Goal: Information Seeking & Learning: Learn about a topic

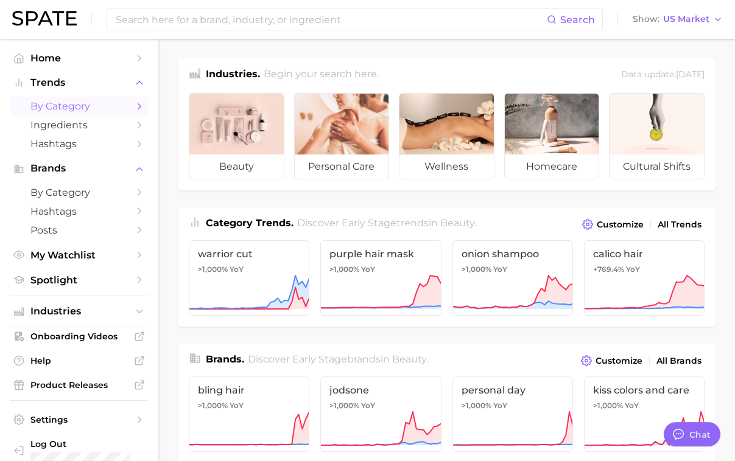
click at [82, 110] on span "by Category" at bounding box center [78, 106] width 97 height 12
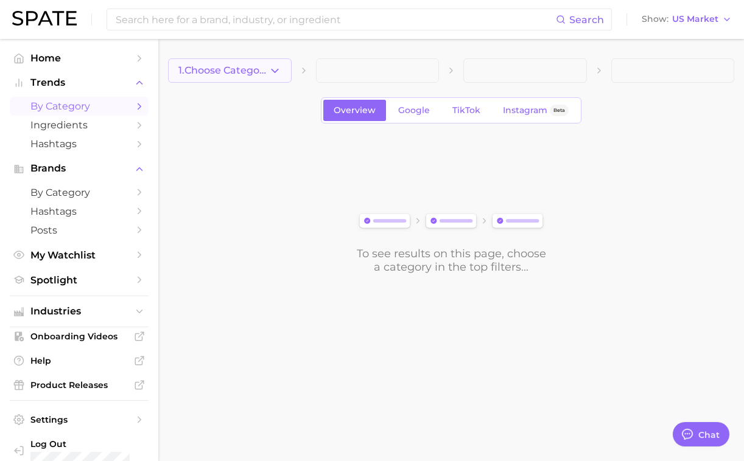
click at [247, 73] on span "1. Choose Category" at bounding box center [223, 70] width 90 height 11
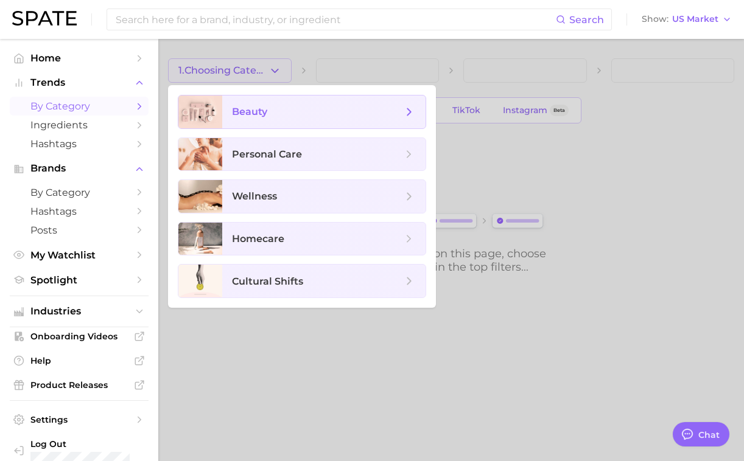
click at [270, 114] on span "beauty" at bounding box center [317, 111] width 170 height 13
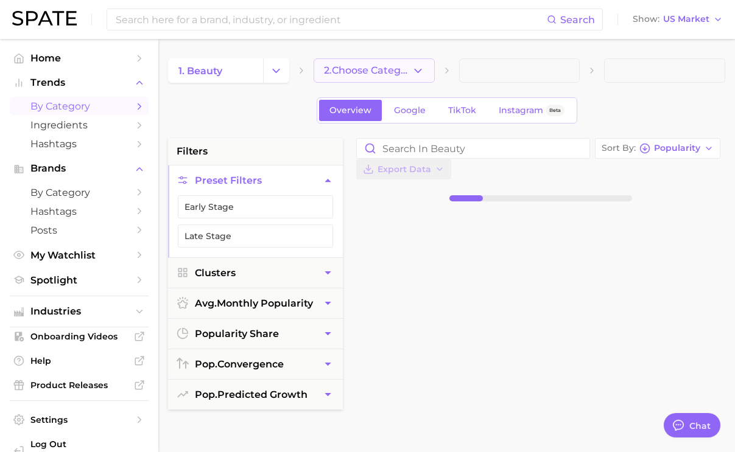
click at [367, 68] on span "2. Choose Category" at bounding box center [368, 70] width 88 height 11
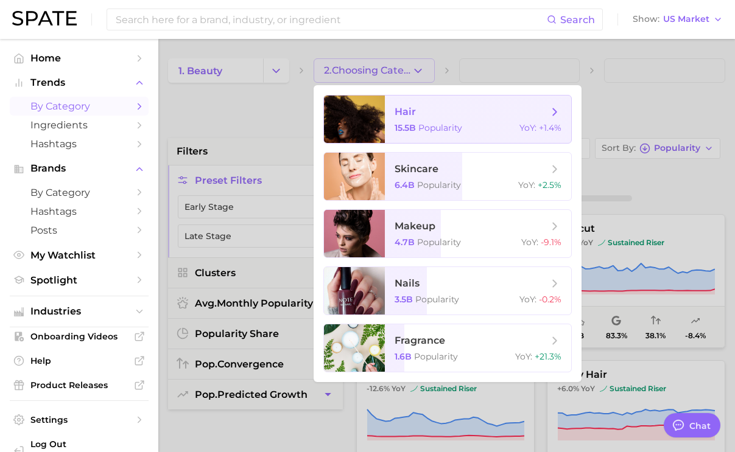
click at [449, 119] on span "hair 15.5b Popularity YoY : +1.4%" at bounding box center [478, 119] width 186 height 47
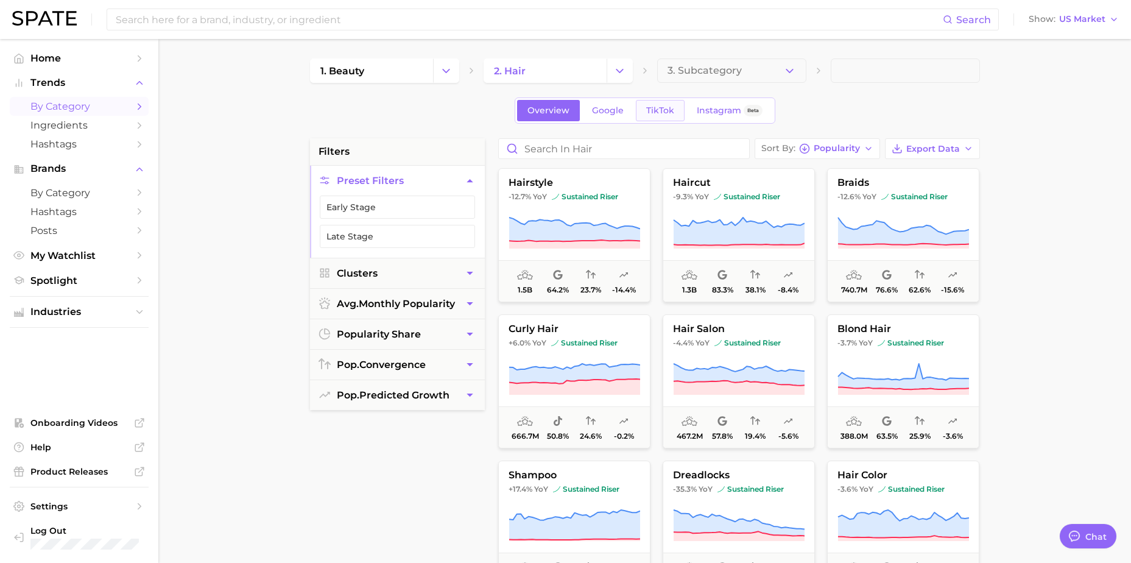
click at [660, 116] on link "TikTok" at bounding box center [660, 110] width 49 height 21
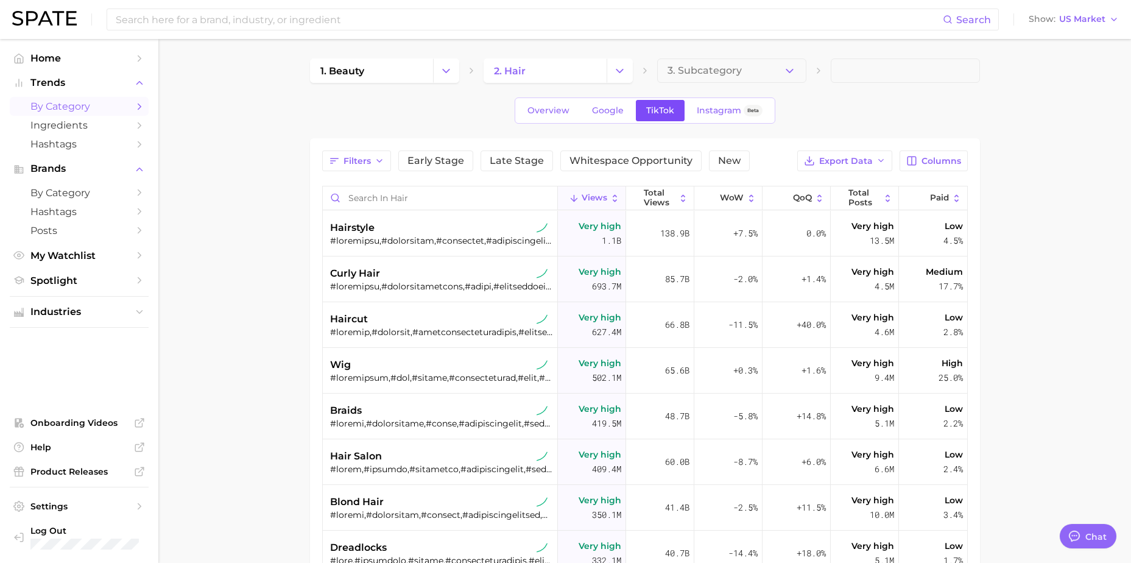
click at [662, 105] on span "TikTok" at bounding box center [660, 110] width 28 height 10
click at [634, 160] on span "Whitespace Opportunity" at bounding box center [630, 161] width 123 height 10
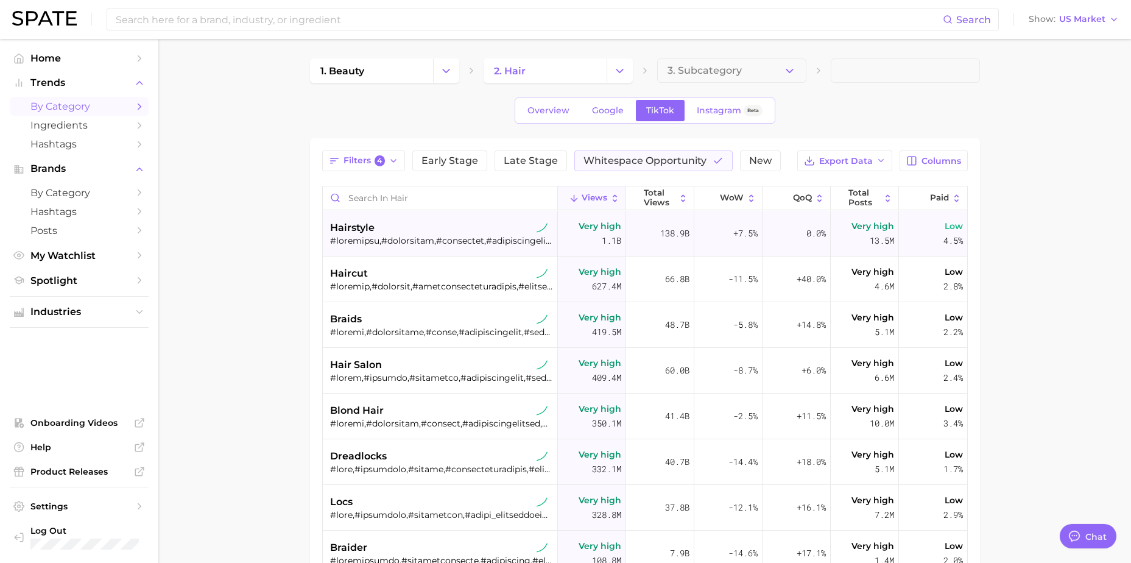
click at [405, 235] on div at bounding box center [441, 240] width 223 height 11
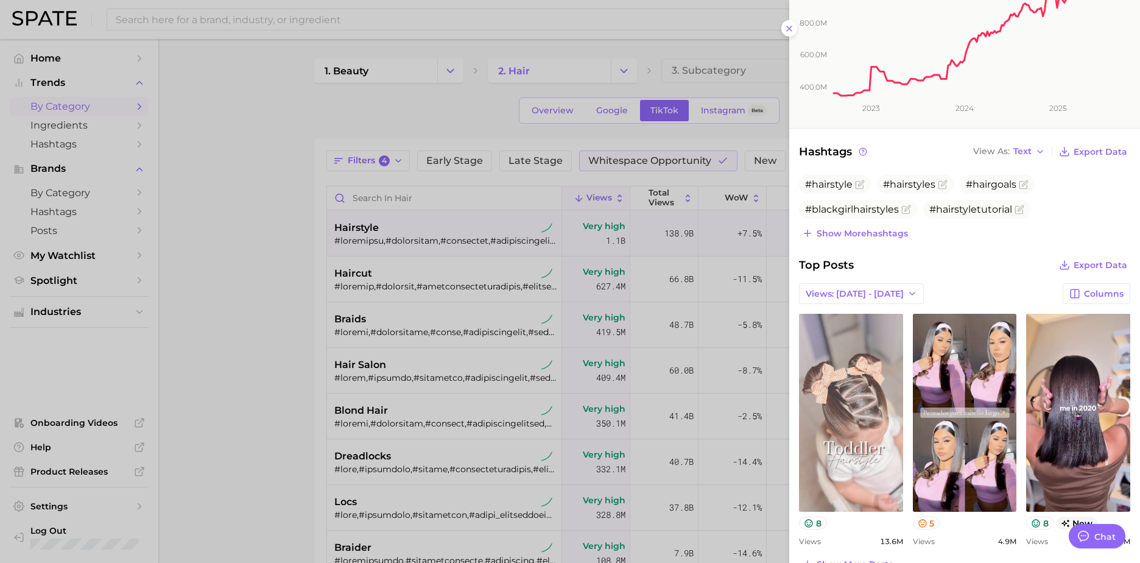
scroll to position [496, 0]
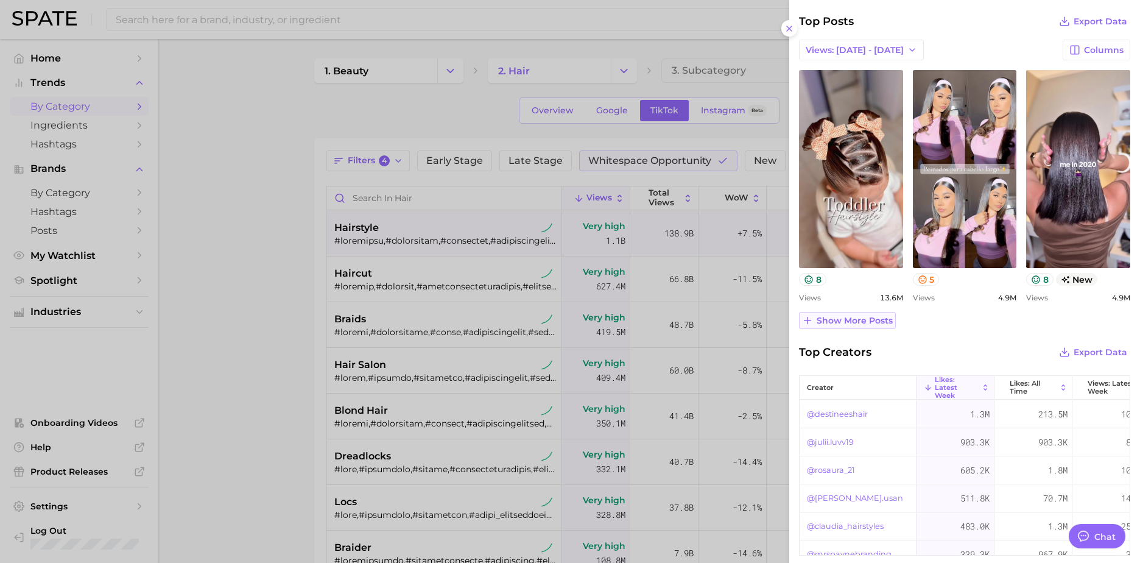
click at [749, 321] on span "Show more posts" at bounding box center [854, 320] width 76 height 10
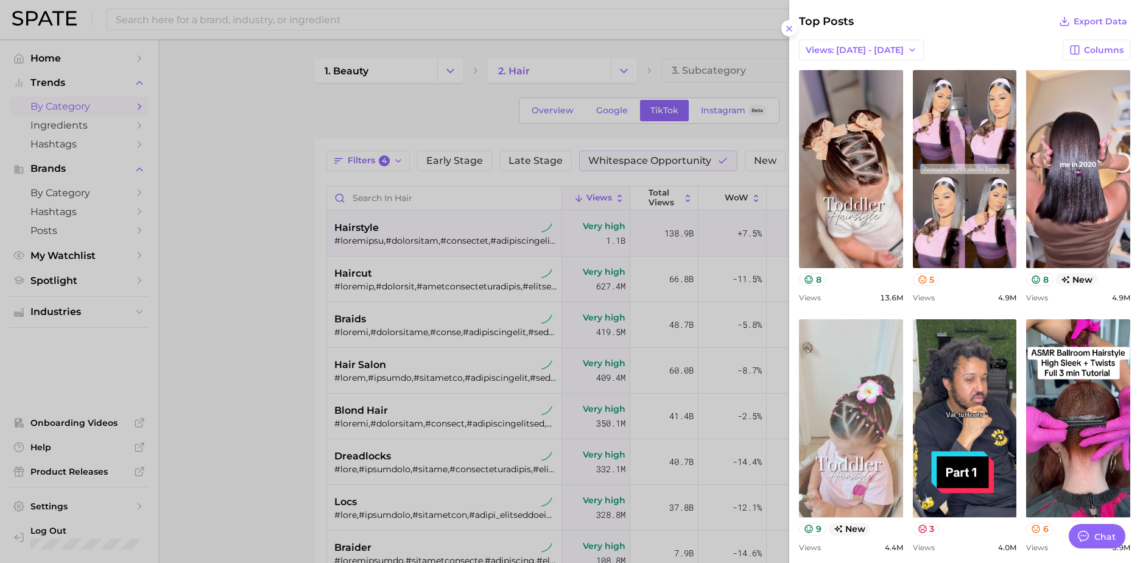
scroll to position [617, 0]
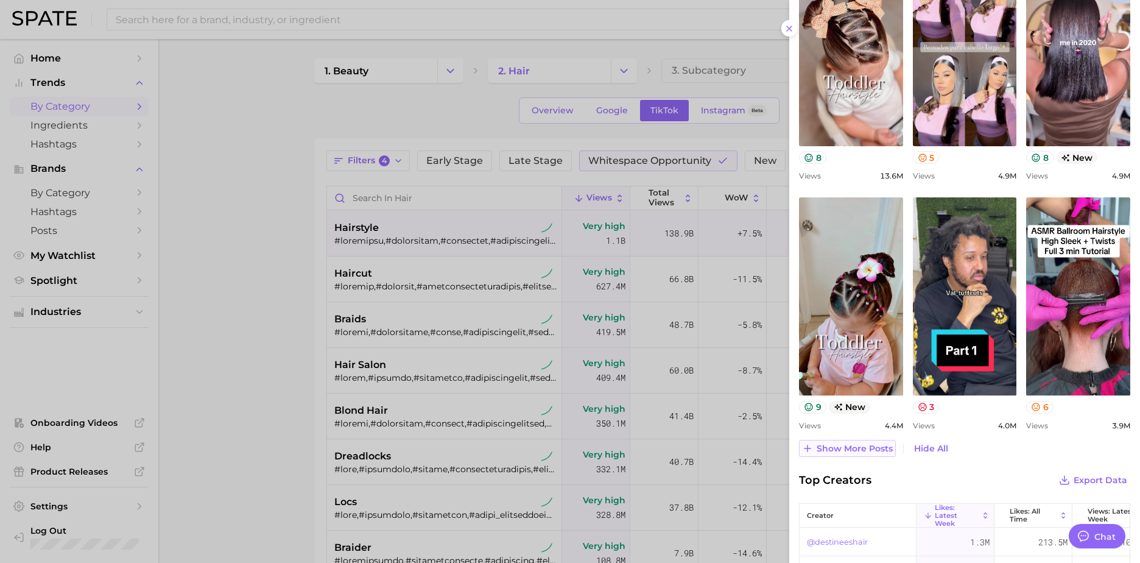
click at [749, 391] on span "Show more posts" at bounding box center [854, 448] width 76 height 10
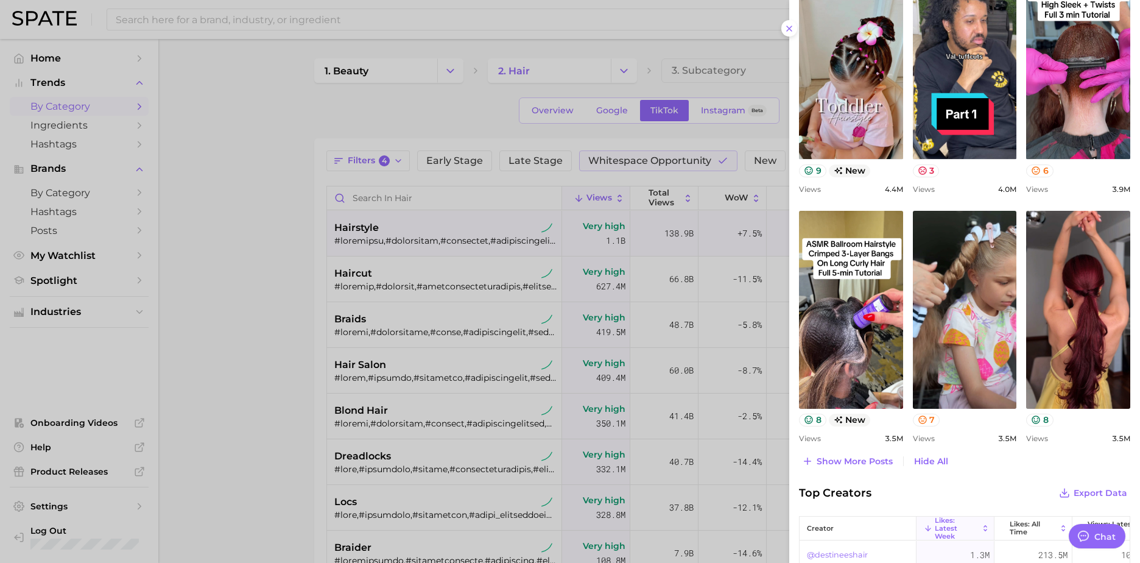
scroll to position [861, 0]
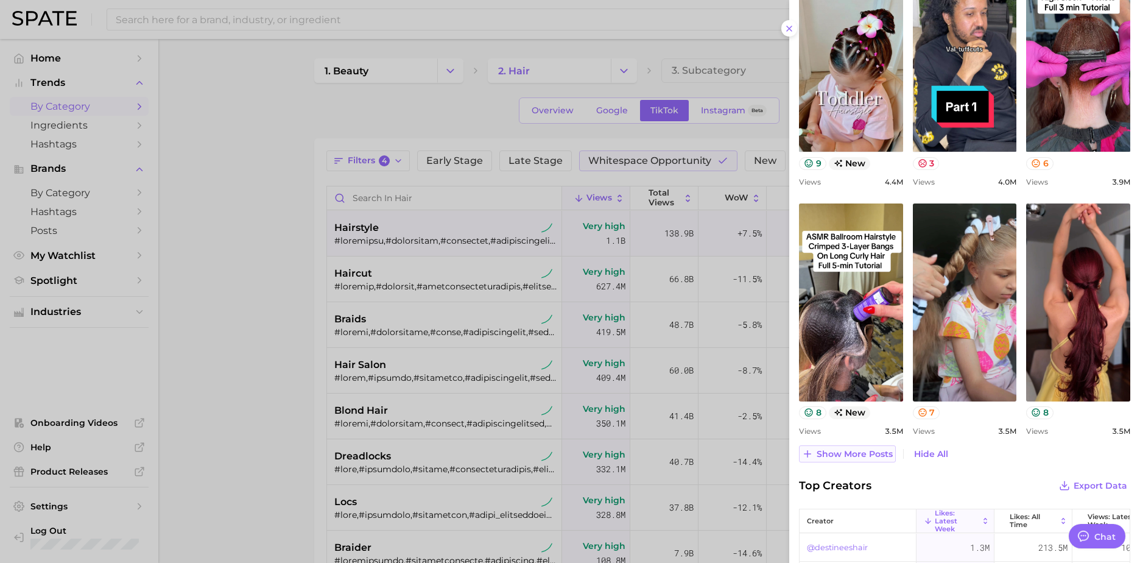
click at [749, 391] on span "Show more posts" at bounding box center [854, 454] width 76 height 10
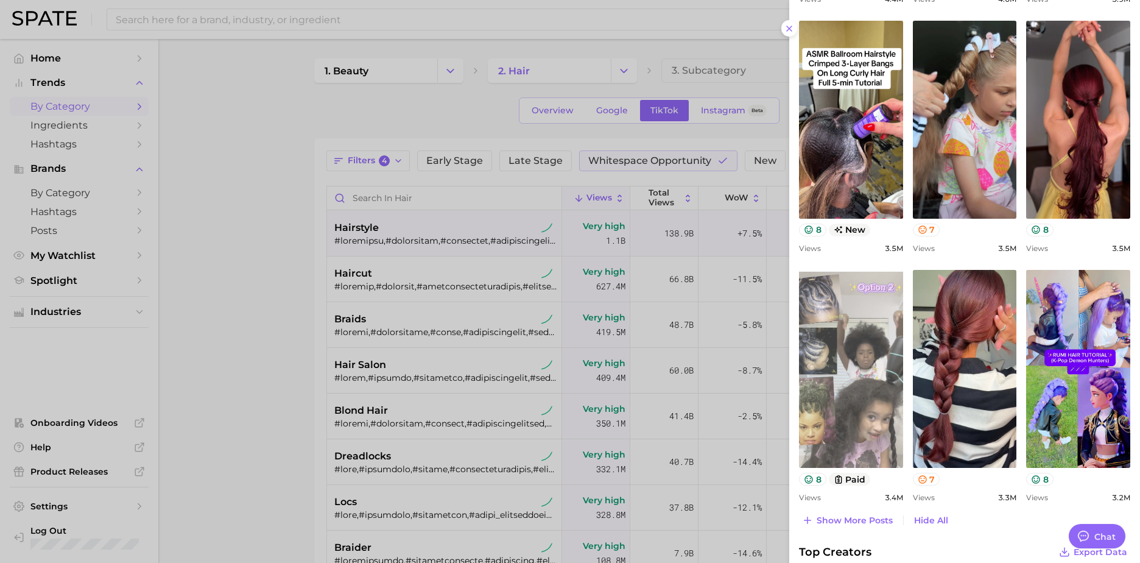
scroll to position [1104, 0]
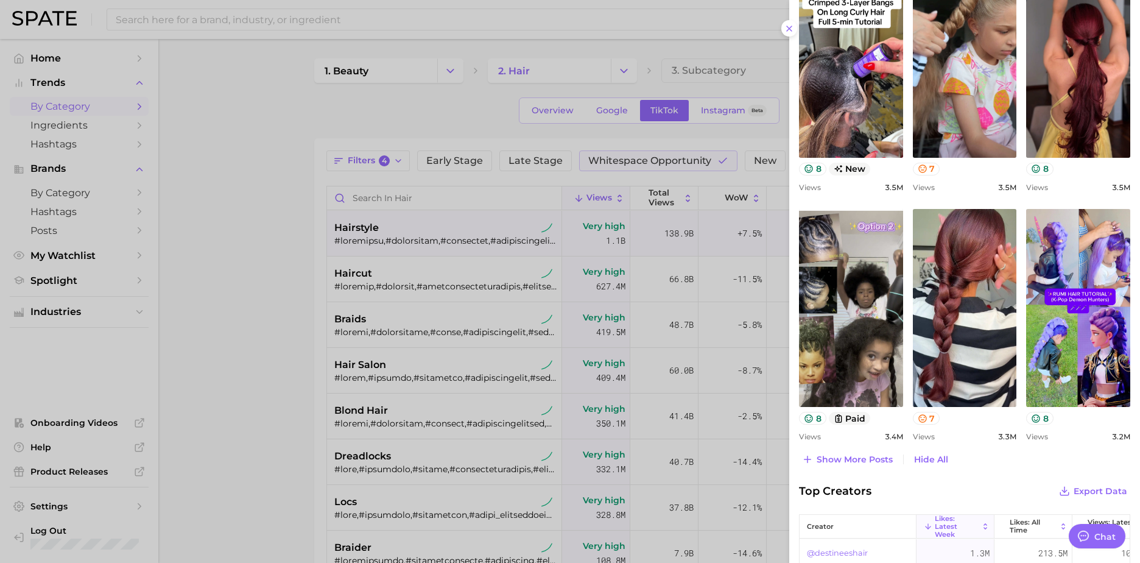
click at [363, 370] on div at bounding box center [570, 281] width 1140 height 563
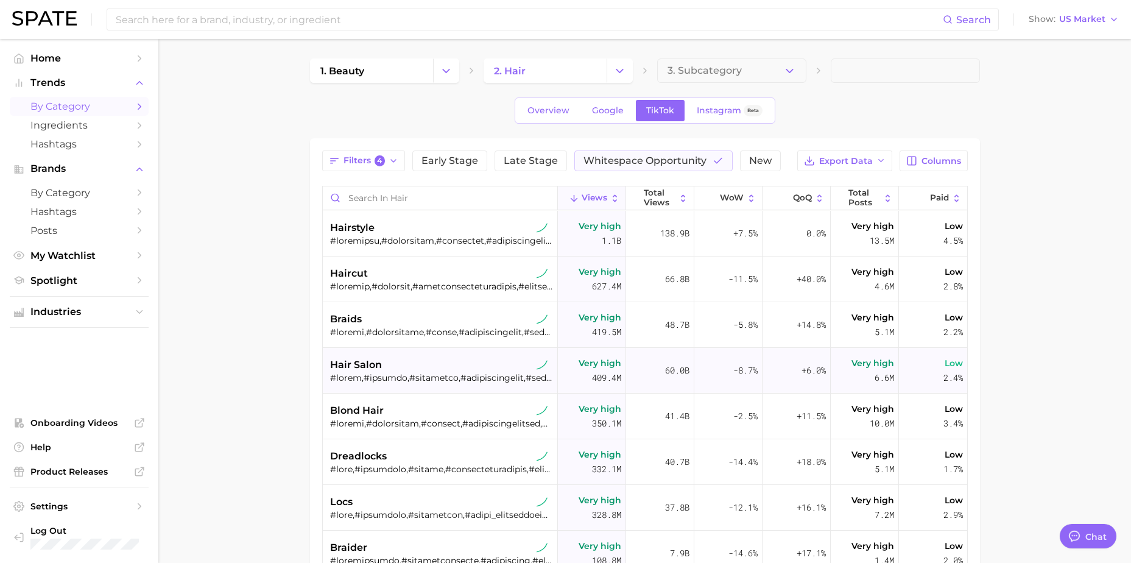
click at [363, 365] on span "hair salon" at bounding box center [356, 364] width 52 height 15
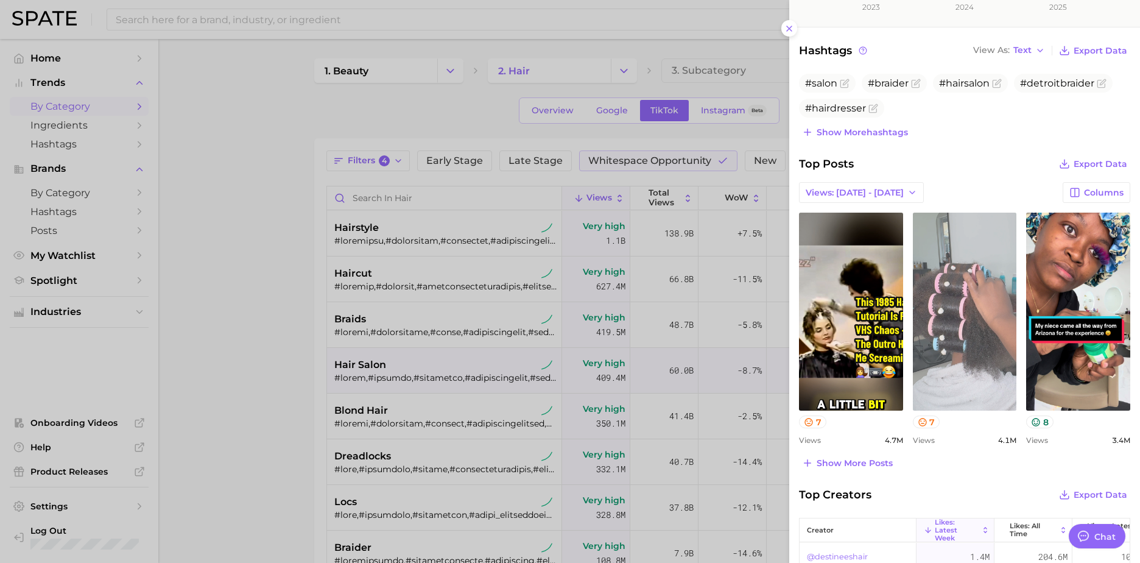
scroll to position [365, 0]
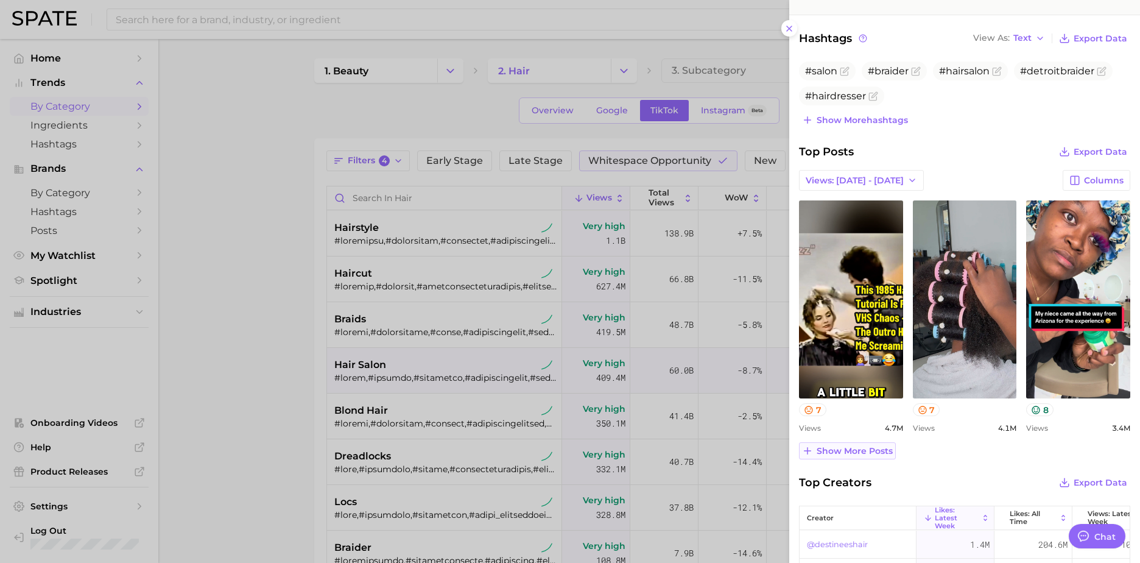
click at [749, 391] on span "Show more posts" at bounding box center [854, 451] width 76 height 10
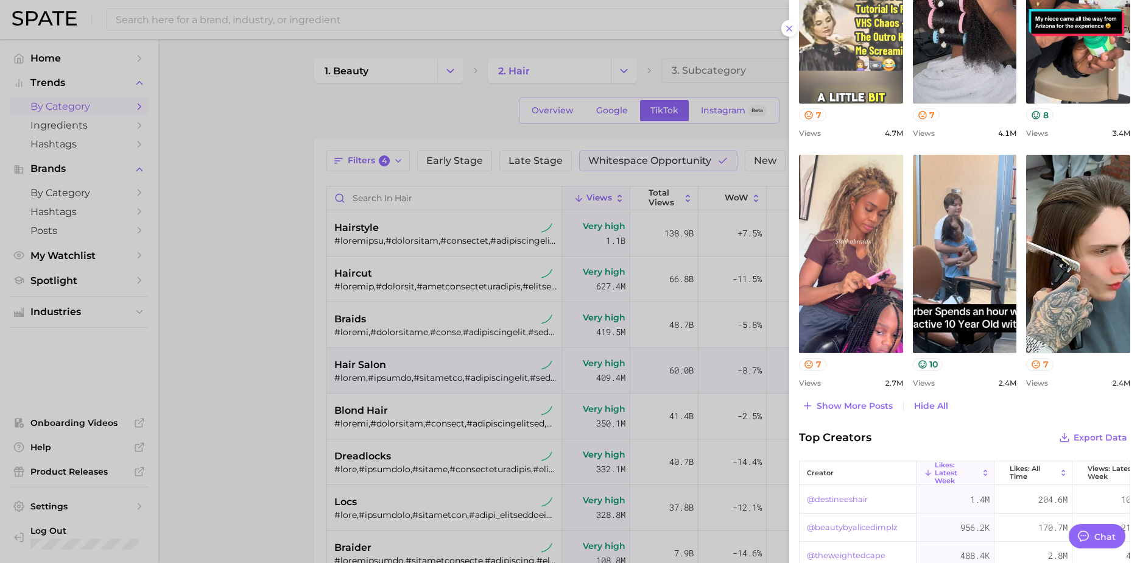
scroll to position [670, 0]
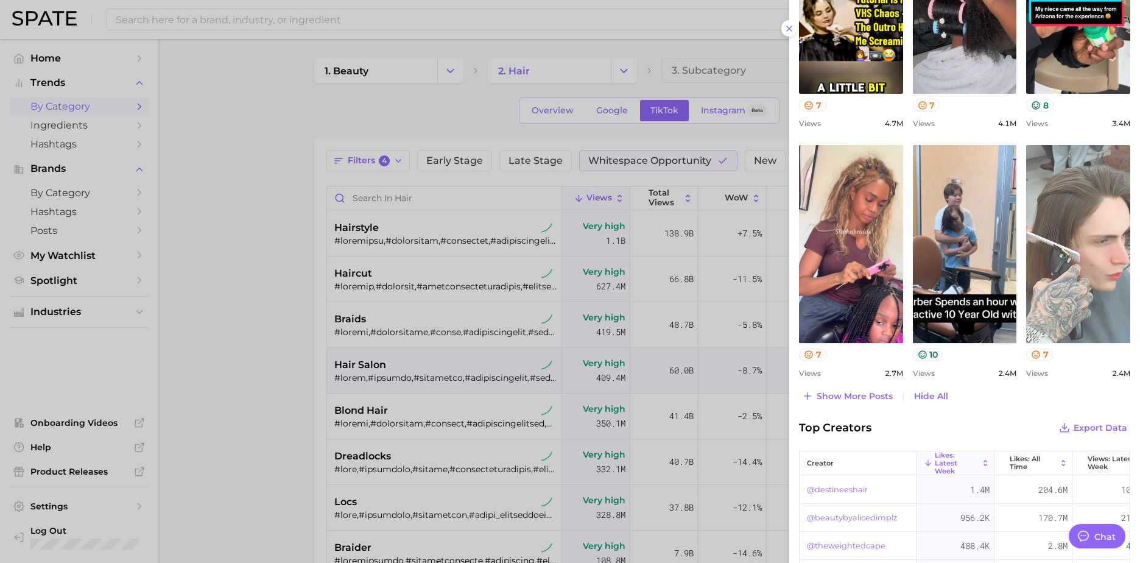
click at [749, 248] on link "view post on TikTok" at bounding box center [1078, 244] width 104 height 198
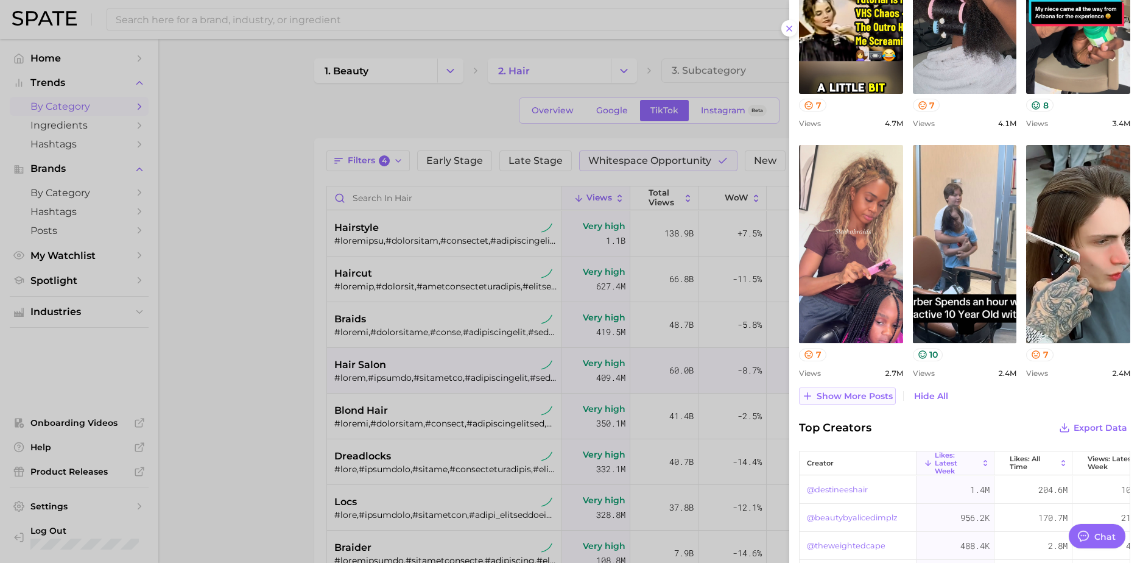
click at [749, 391] on span "Show more posts" at bounding box center [854, 396] width 76 height 10
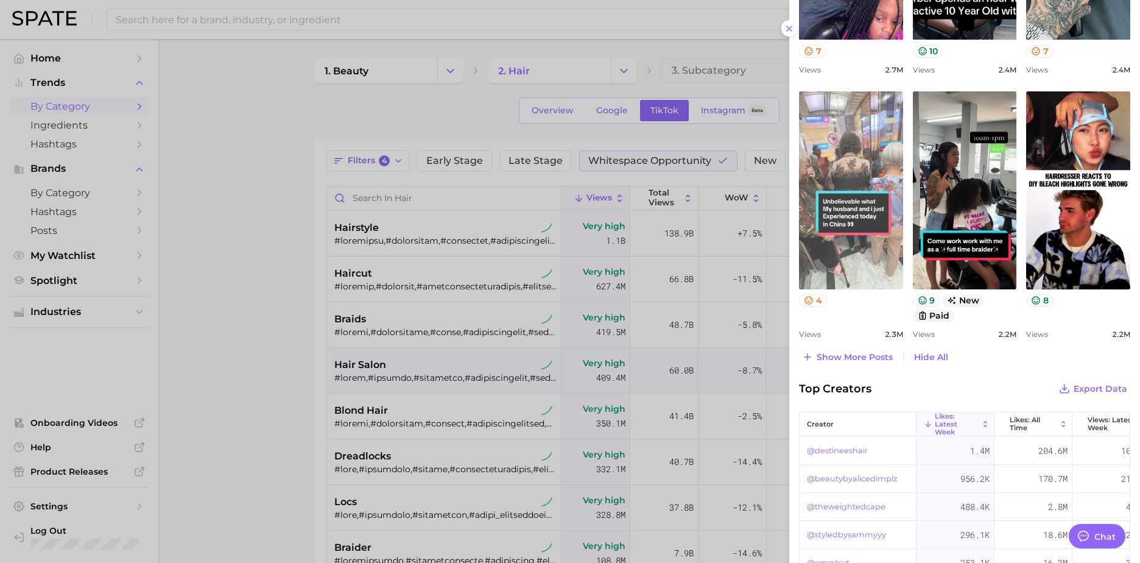
scroll to position [974, 0]
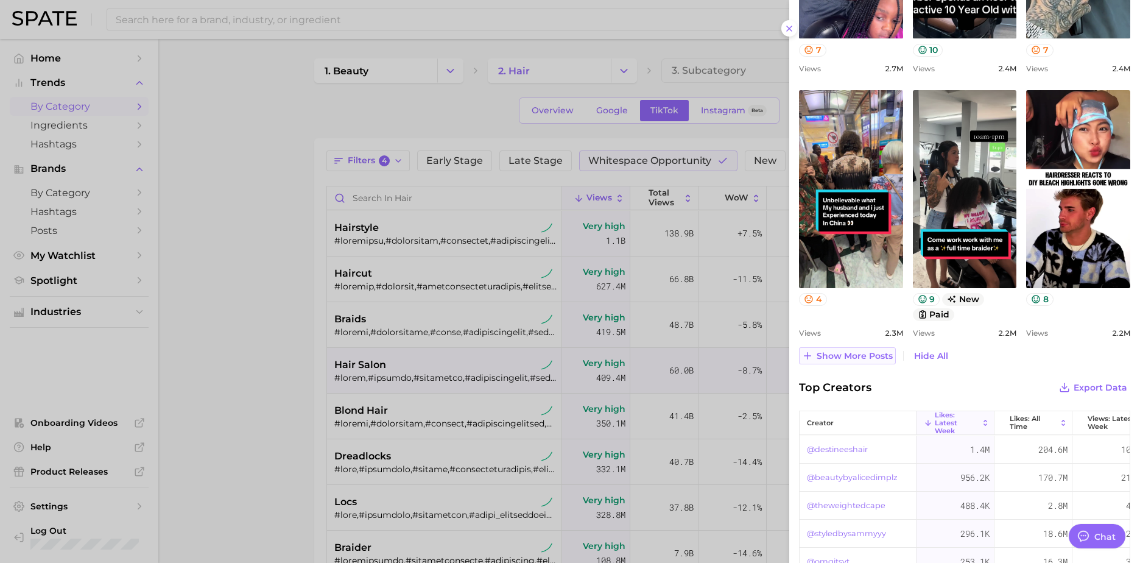
click at [749, 356] on span "Show more posts" at bounding box center [854, 356] width 76 height 10
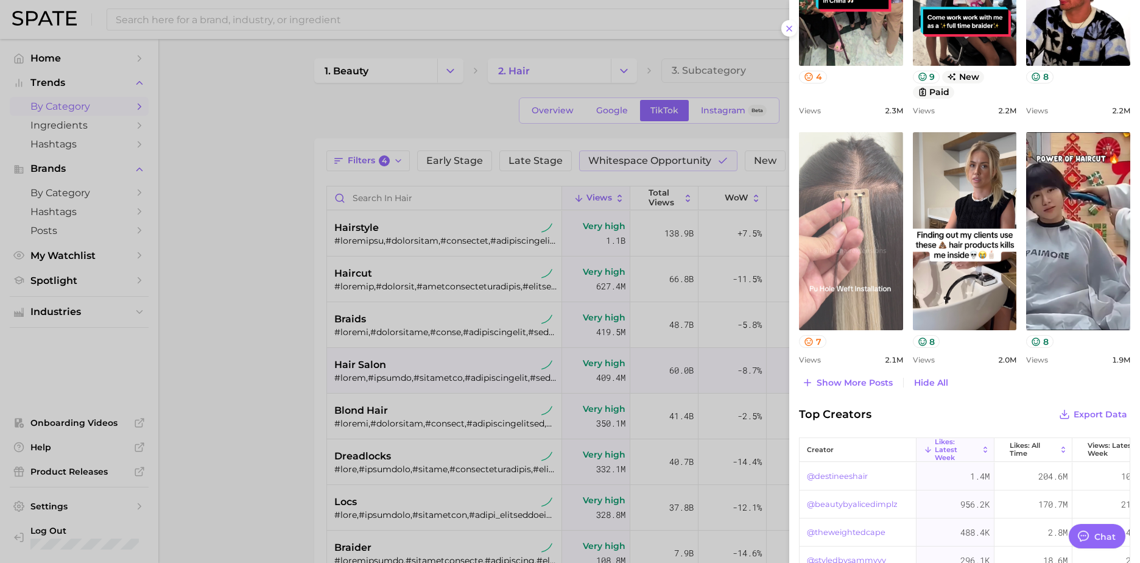
scroll to position [1218, 0]
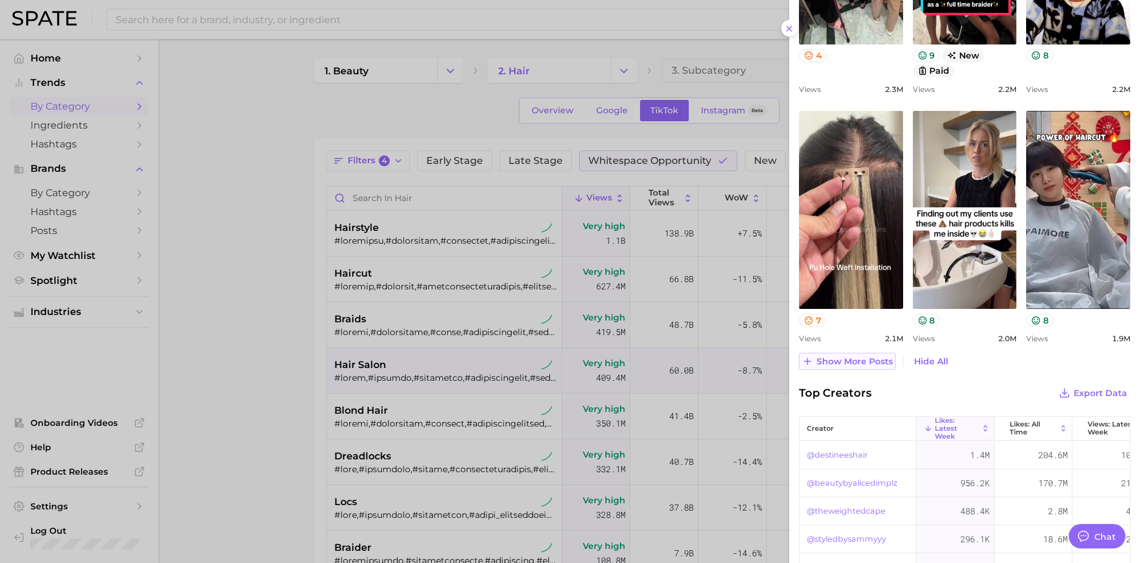
click at [749, 360] on span "Show more posts" at bounding box center [854, 361] width 76 height 10
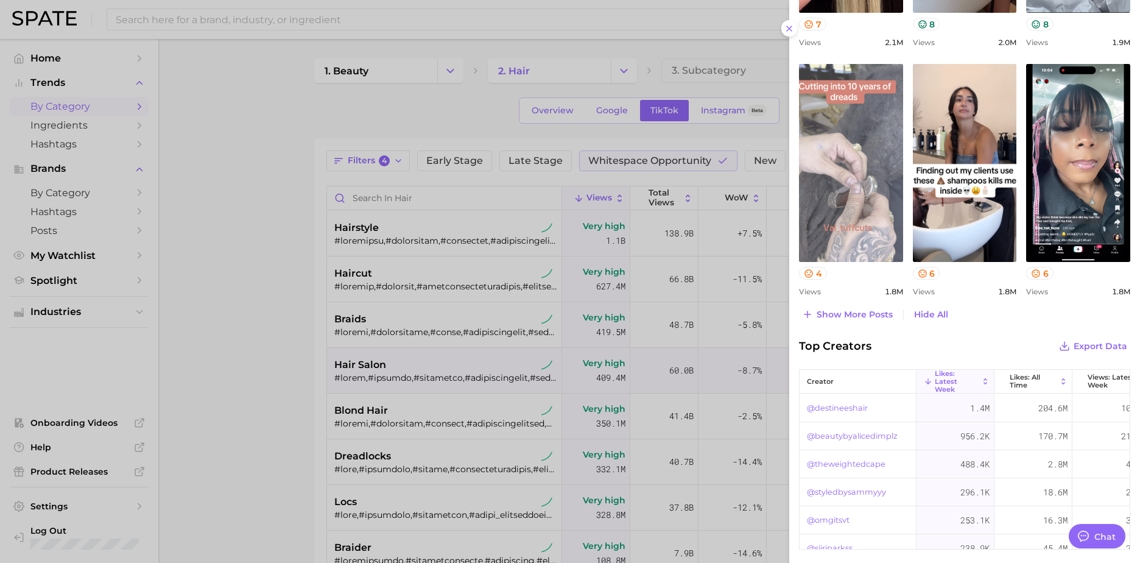
scroll to position [1568, 0]
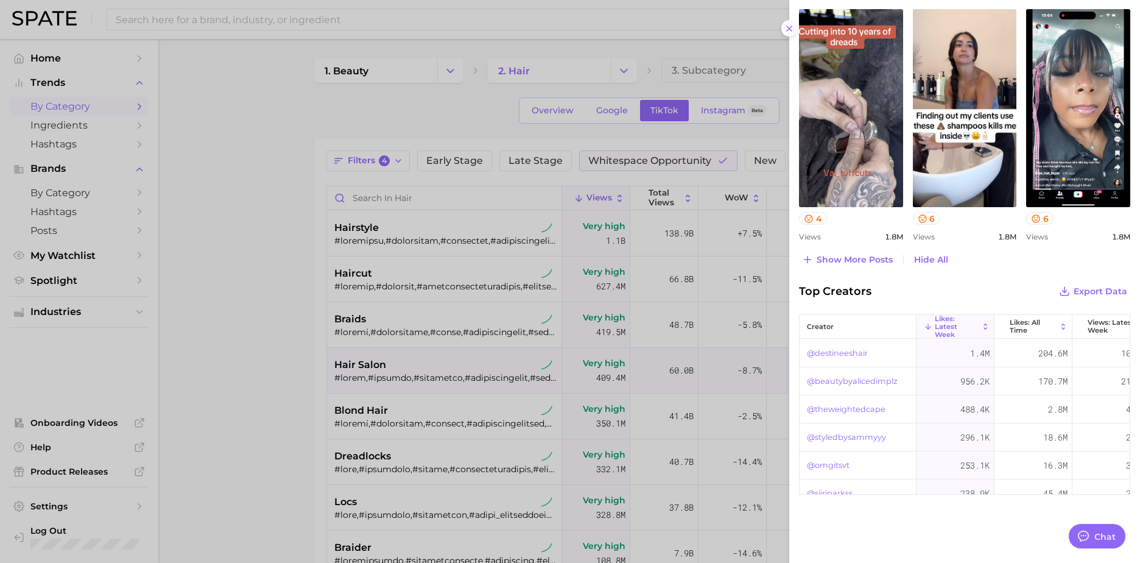
click at [749, 26] on button at bounding box center [789, 28] width 16 height 16
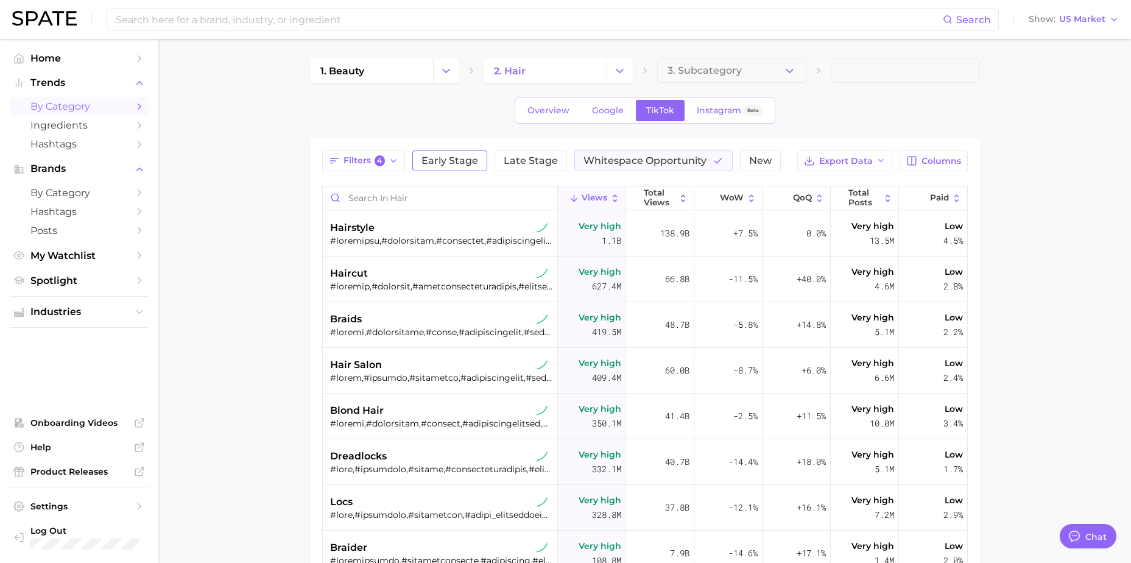
click at [449, 161] on span "Early Stage" at bounding box center [449, 161] width 57 height 10
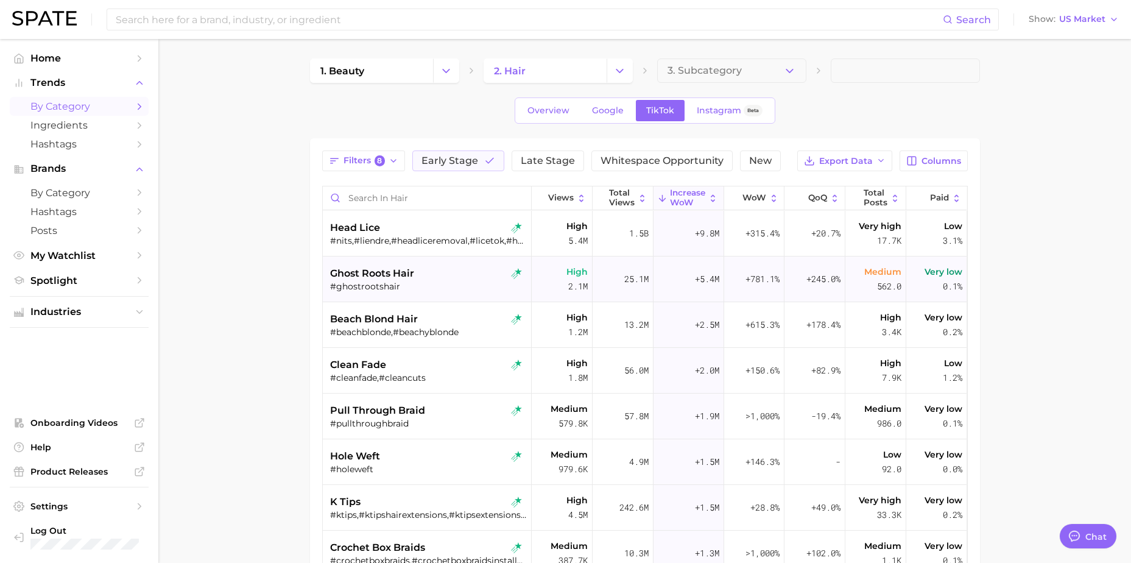
click at [424, 272] on div "ghost roots hair" at bounding box center [428, 273] width 197 height 15
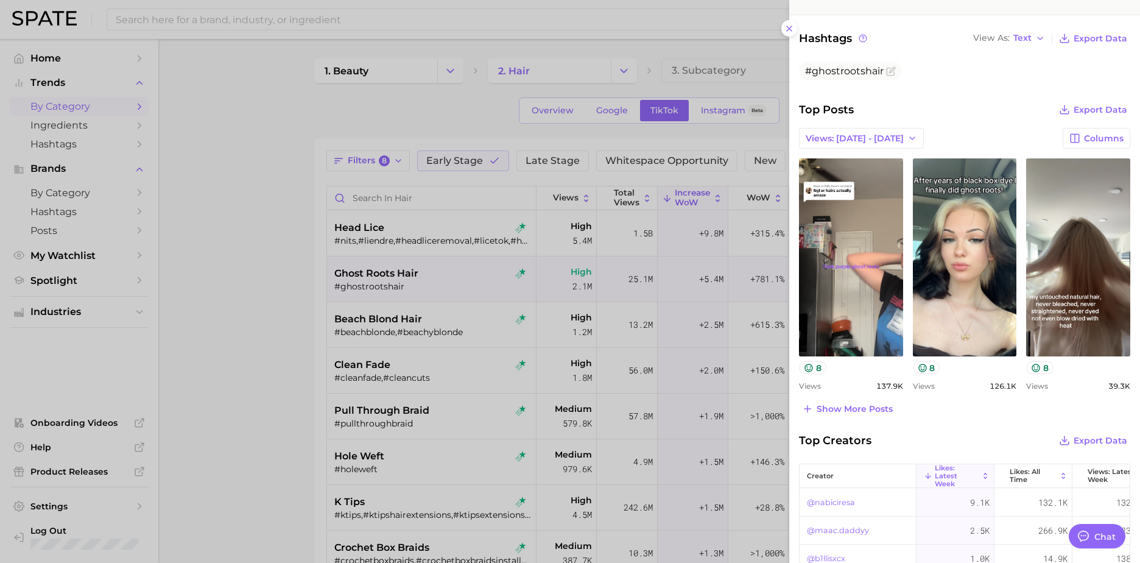
scroll to position [426, 0]
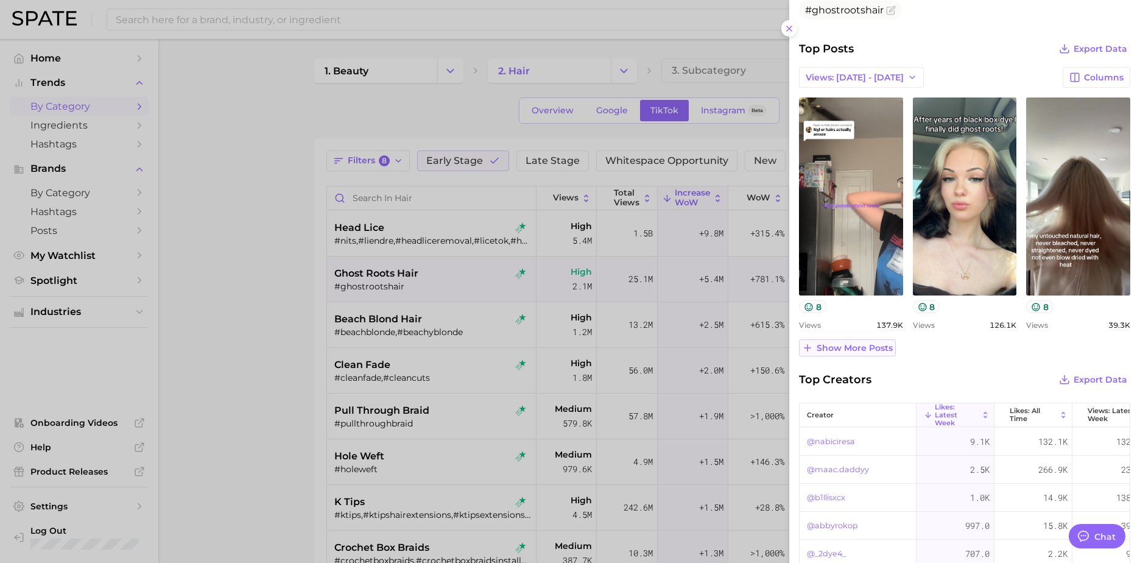
click at [749, 345] on span "Show more posts" at bounding box center [854, 348] width 76 height 10
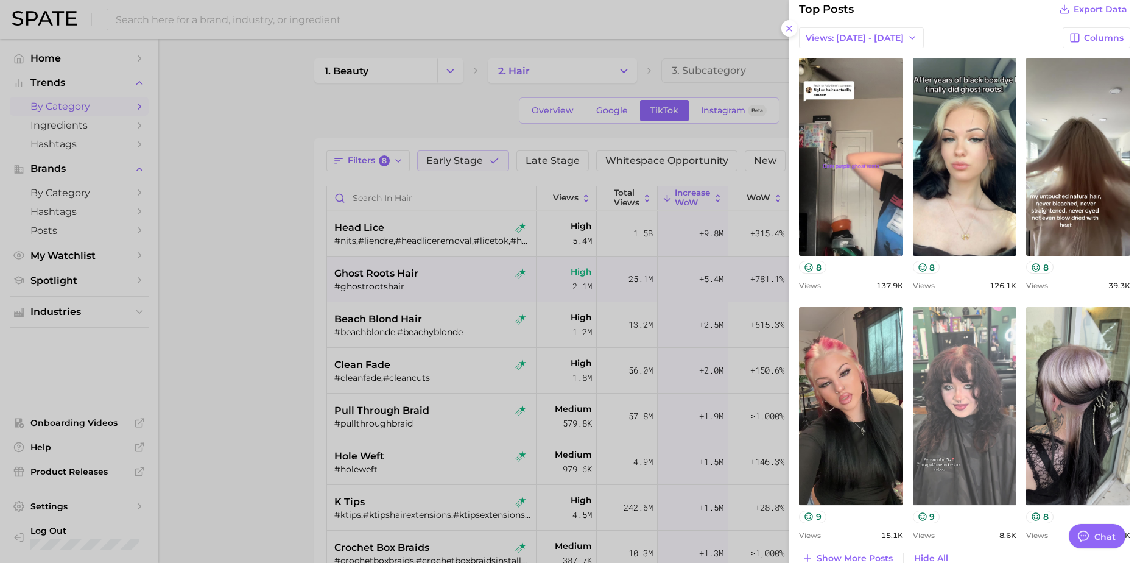
scroll to position [487, 0]
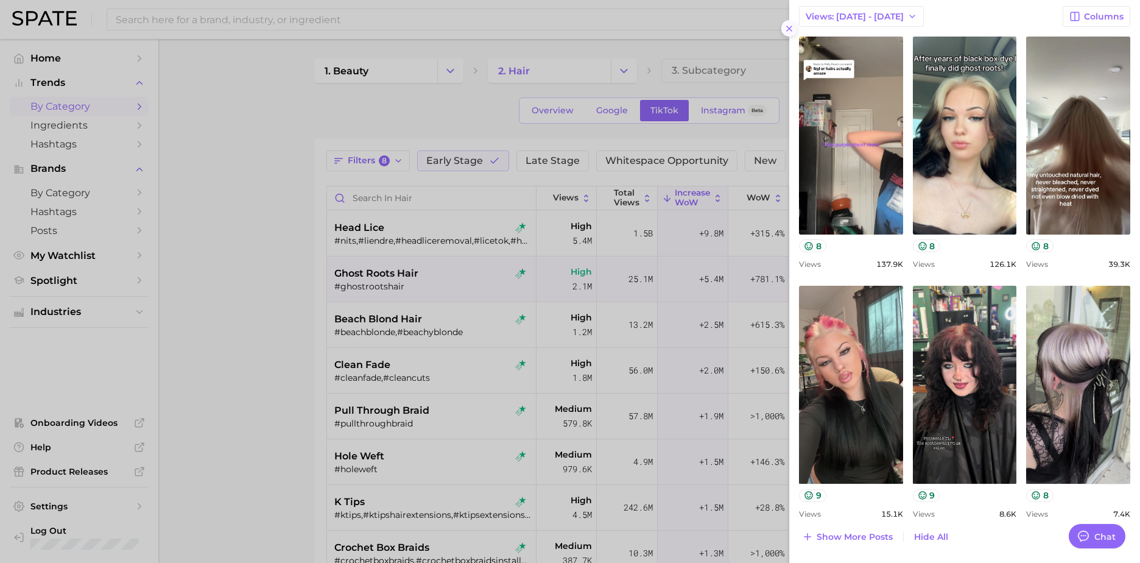
click at [749, 29] on icon at bounding box center [789, 29] width 10 height 10
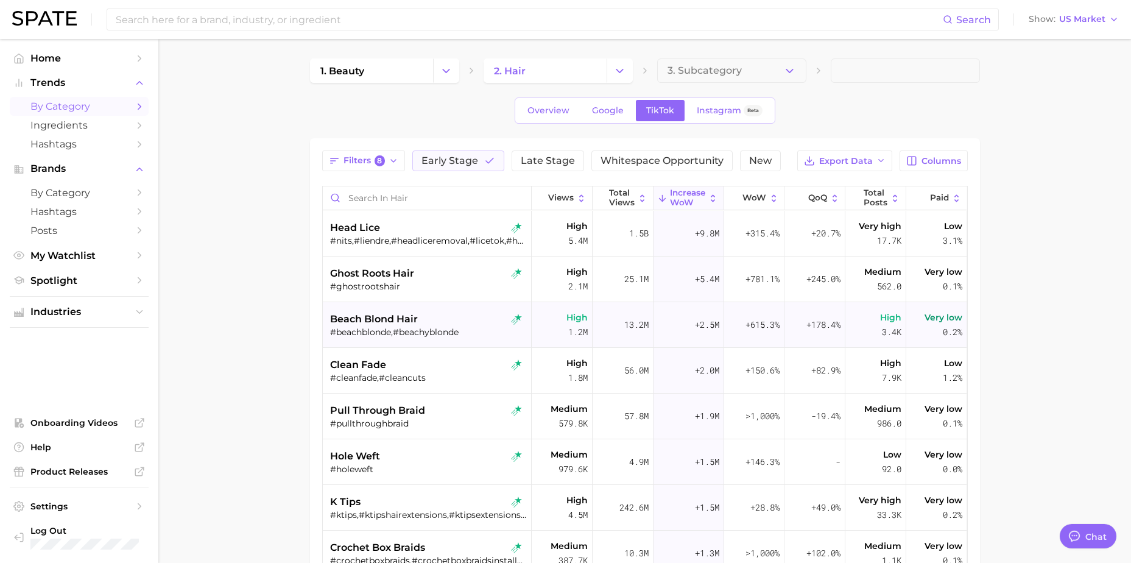
click at [443, 321] on div "beach blond hair" at bounding box center [428, 319] width 197 height 15
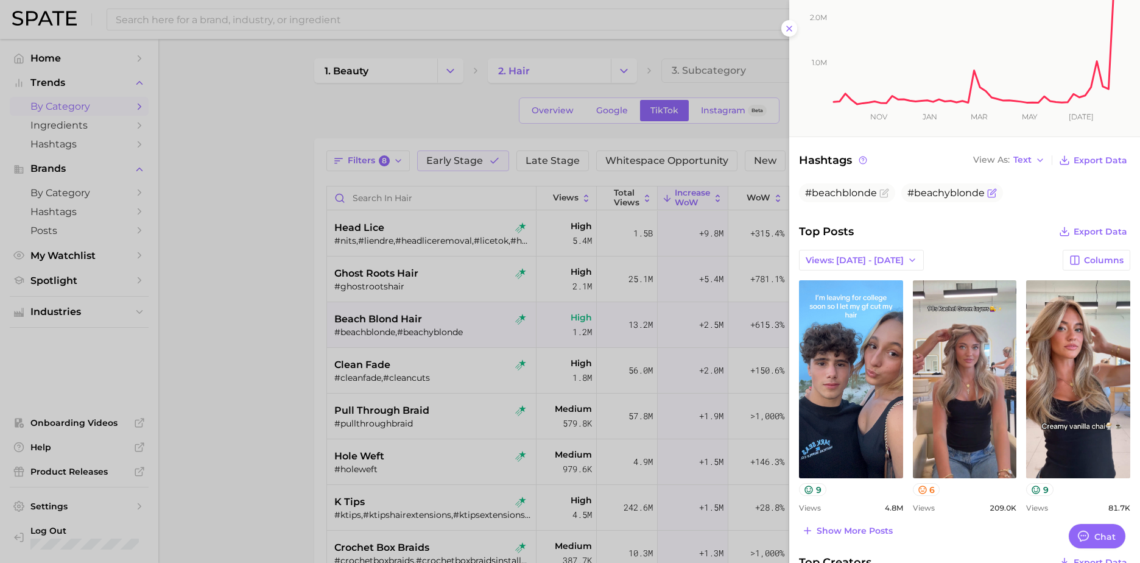
scroll to position [0, 0]
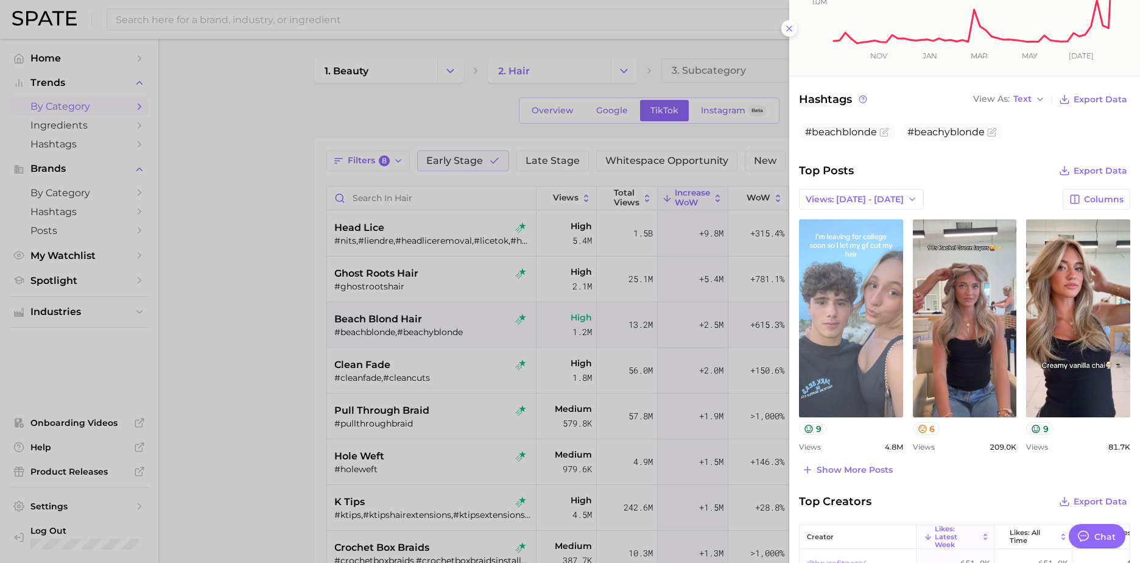
click at [749, 363] on link "view post on TikTok" at bounding box center [851, 318] width 104 height 198
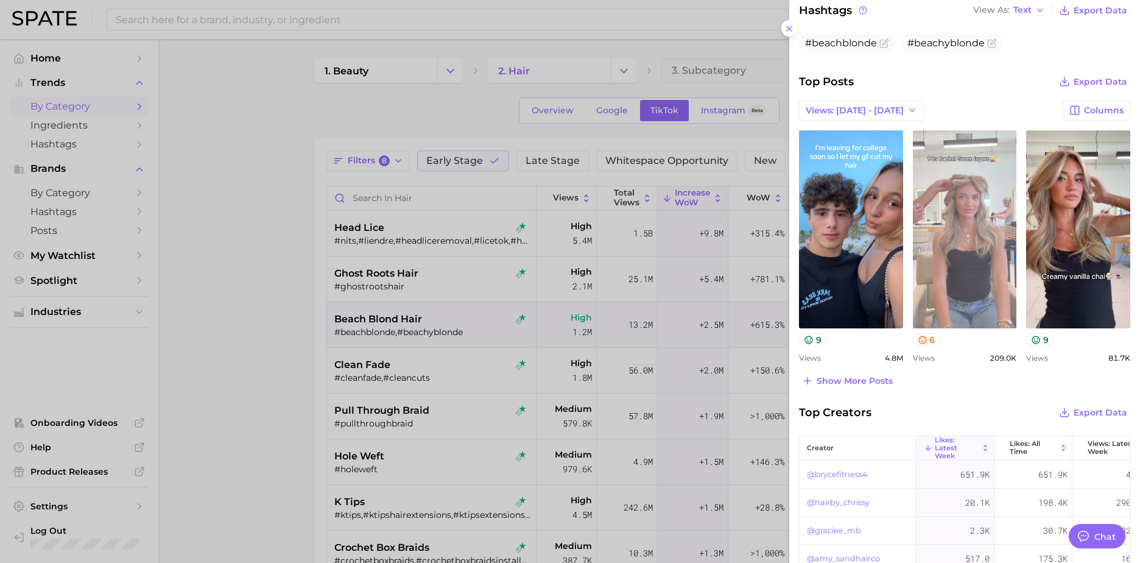
scroll to position [426, 0]
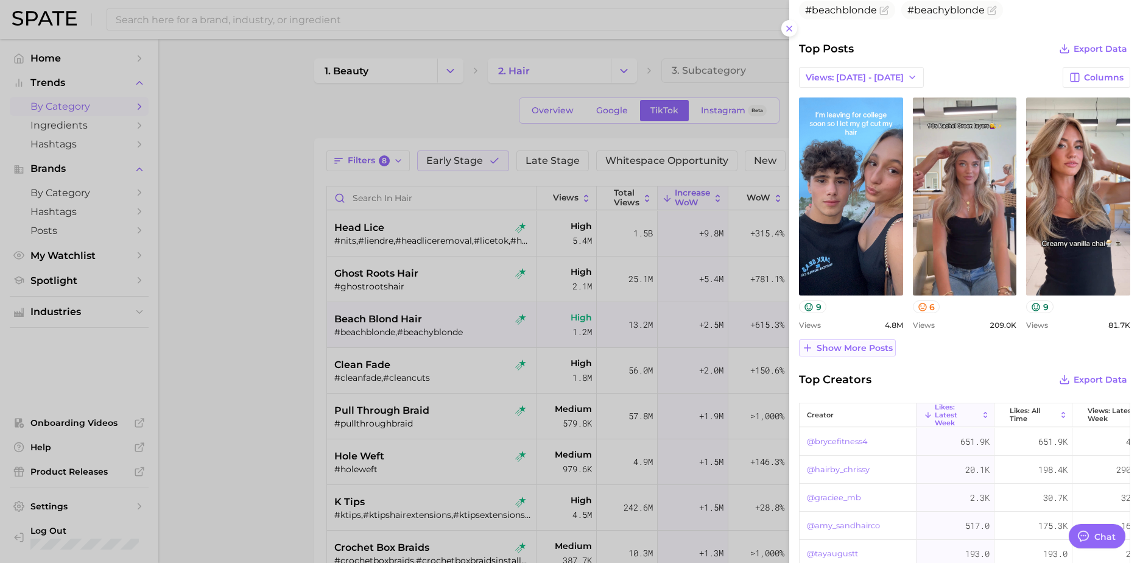
click at [749, 348] on span "Show more posts" at bounding box center [854, 348] width 76 height 10
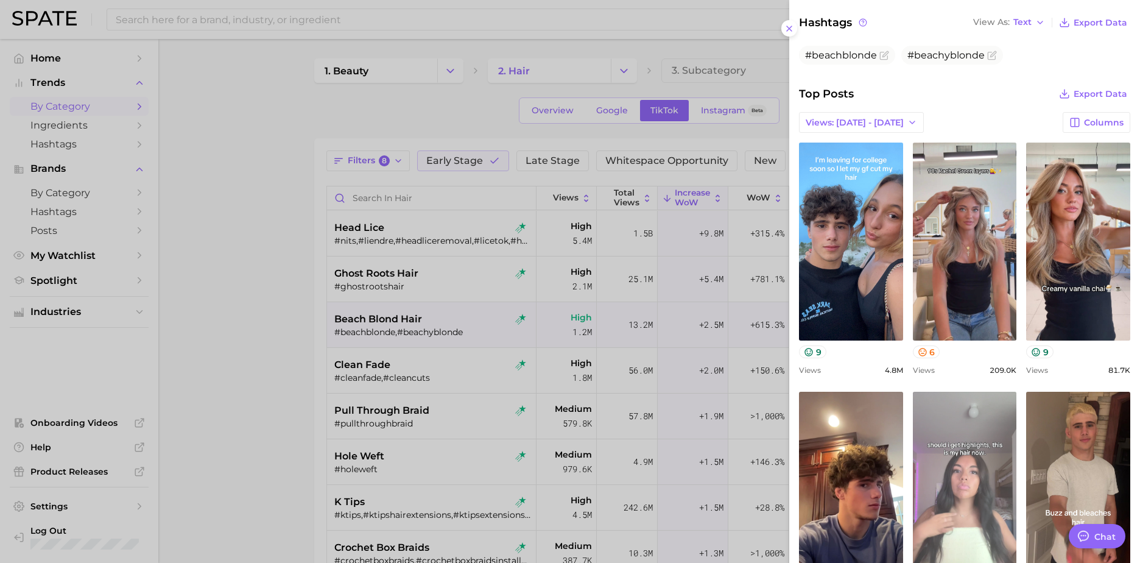
scroll to position [365, 0]
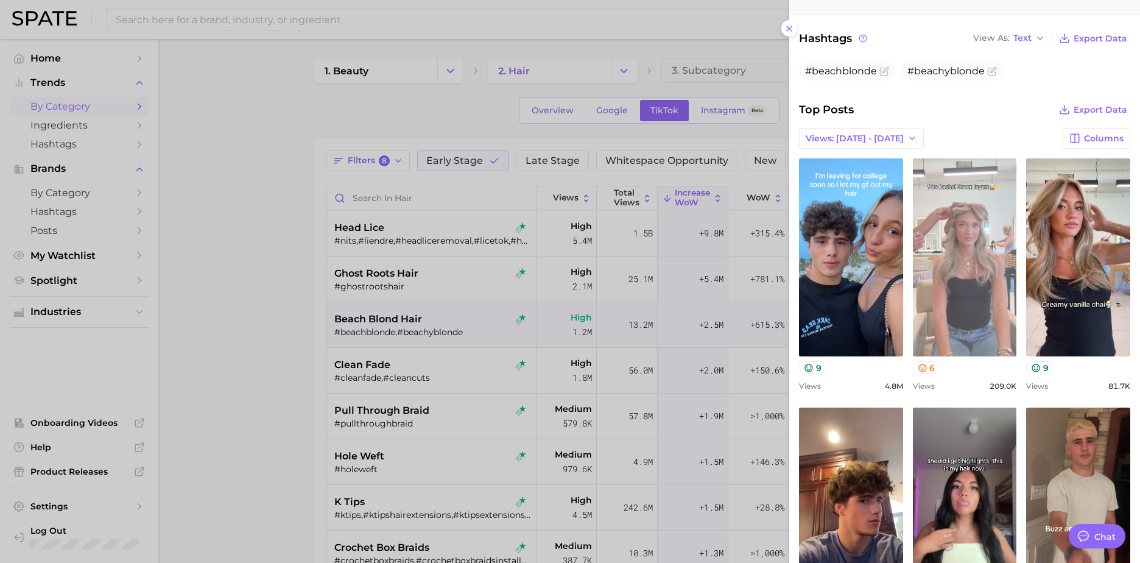
click at [749, 238] on link "view post on TikTok" at bounding box center [965, 257] width 104 height 198
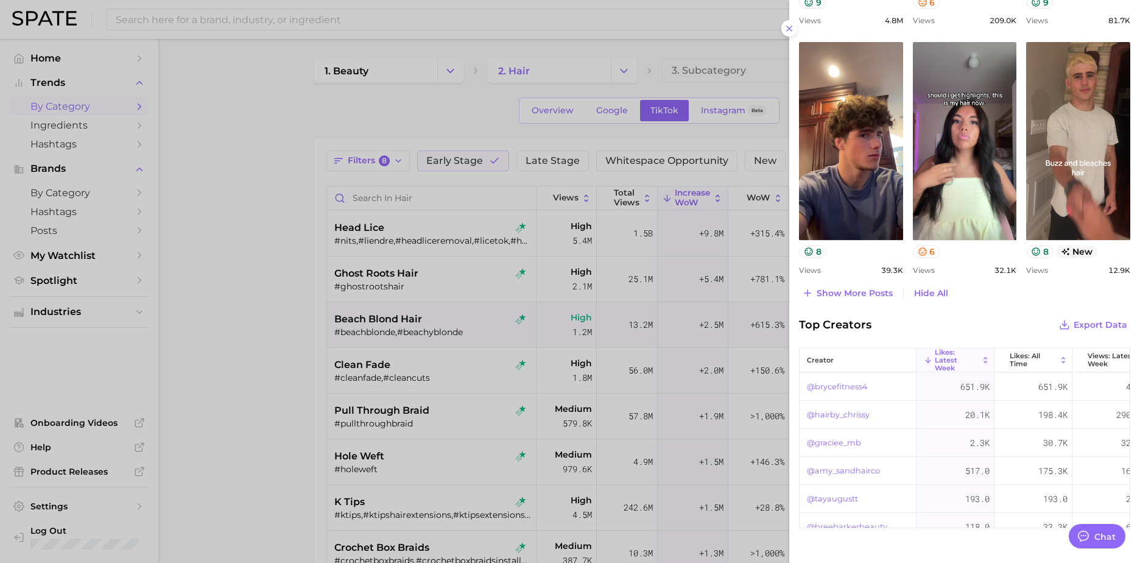
scroll to position [61, 0]
click at [237, 228] on div at bounding box center [570, 281] width 1140 height 563
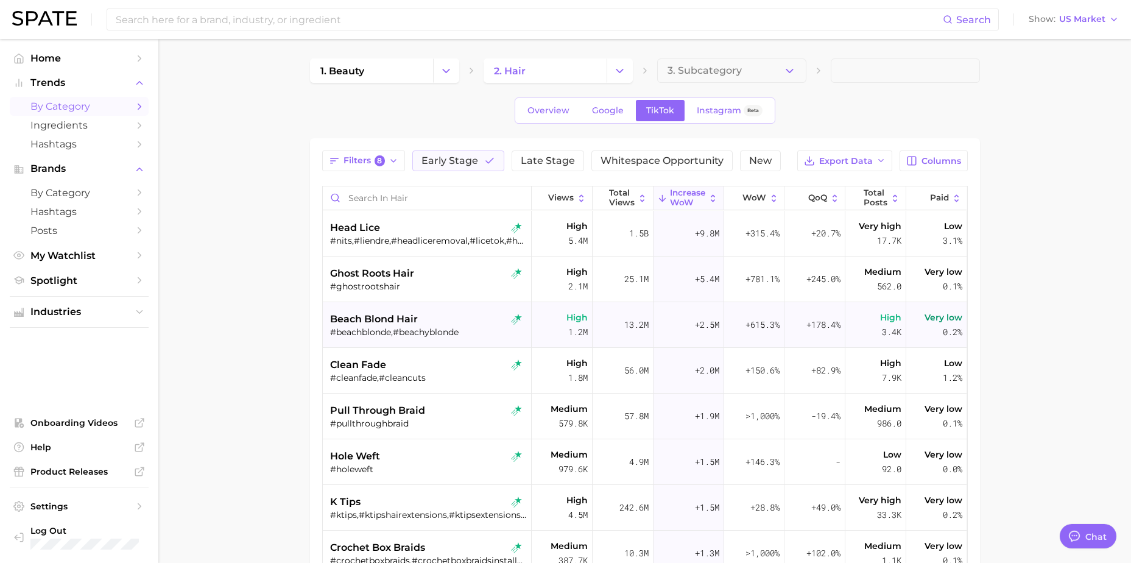
click at [455, 320] on div "beach blond hair" at bounding box center [428, 319] width 197 height 15
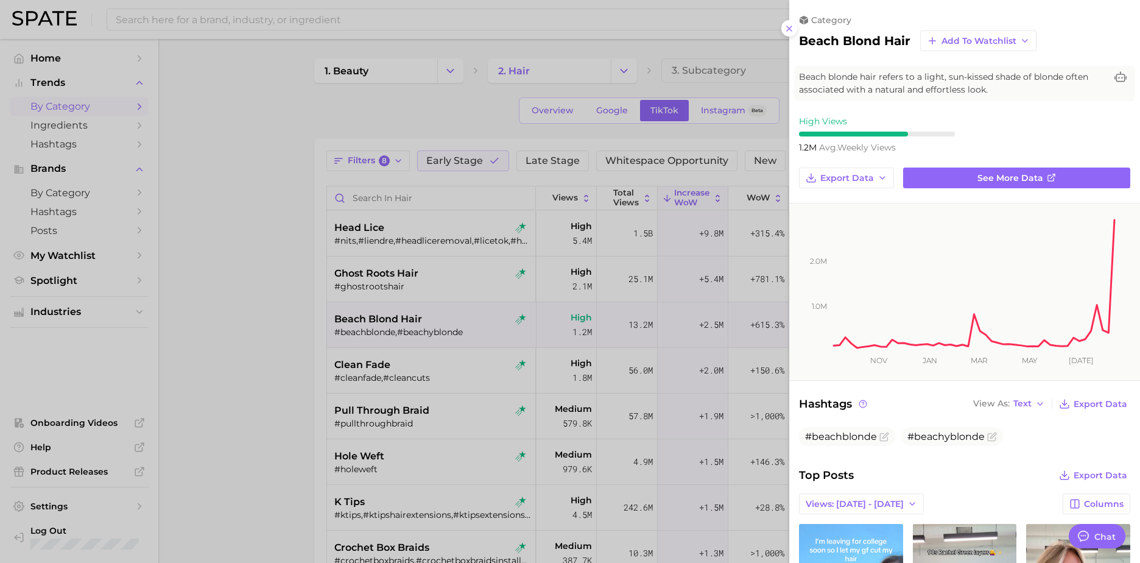
scroll to position [0, 0]
click at [260, 276] on div at bounding box center [570, 281] width 1140 height 563
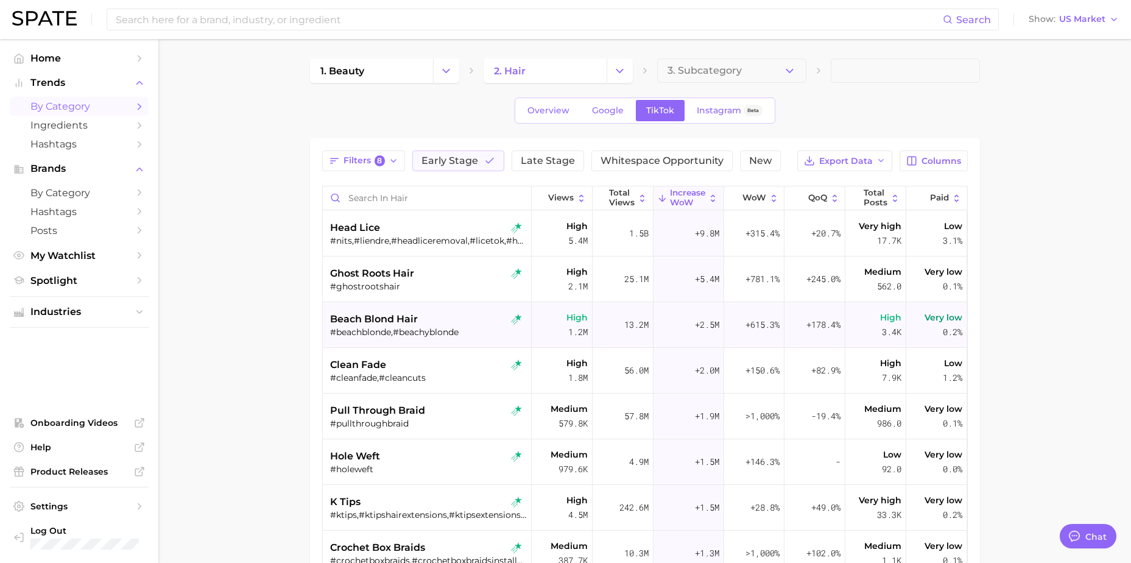
click at [362, 314] on span "beach blond hair" at bounding box center [374, 319] width 88 height 15
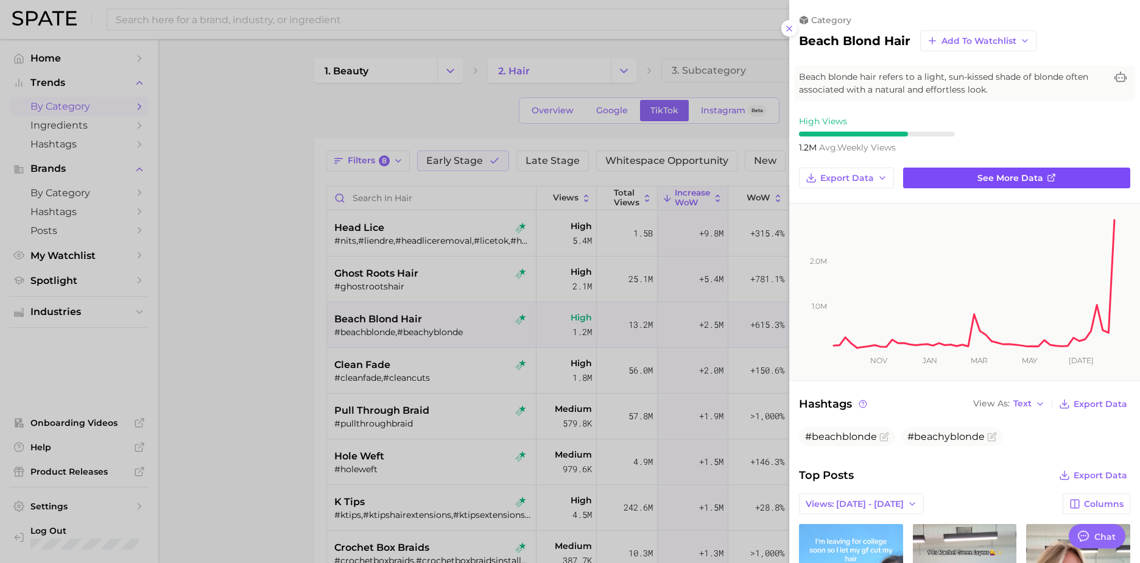
click at [749, 176] on span "See more data" at bounding box center [1010, 178] width 66 height 10
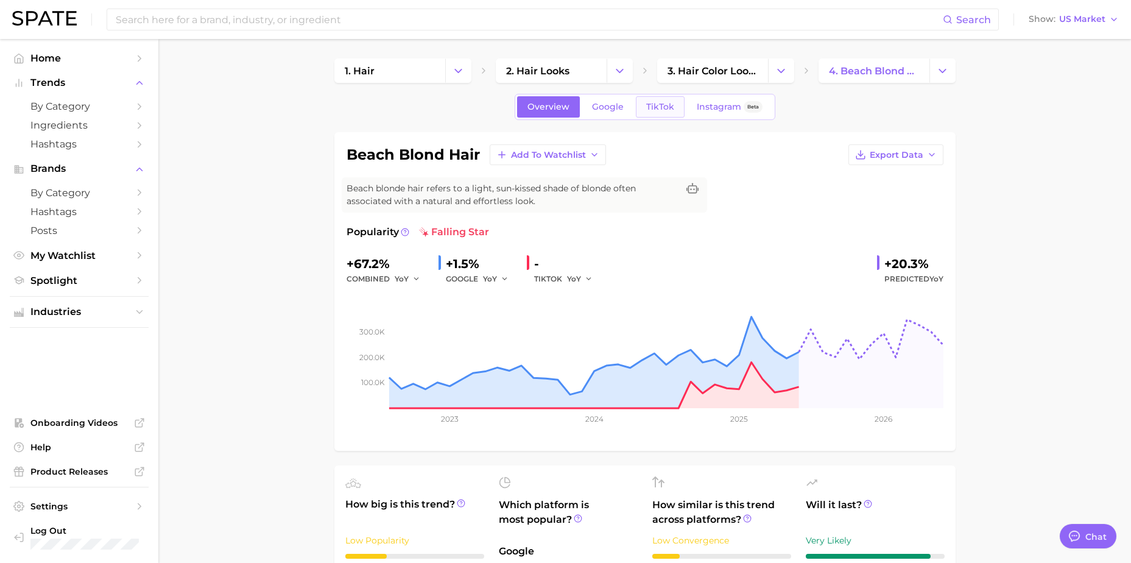
click at [658, 111] on span "TikTok" at bounding box center [660, 107] width 28 height 10
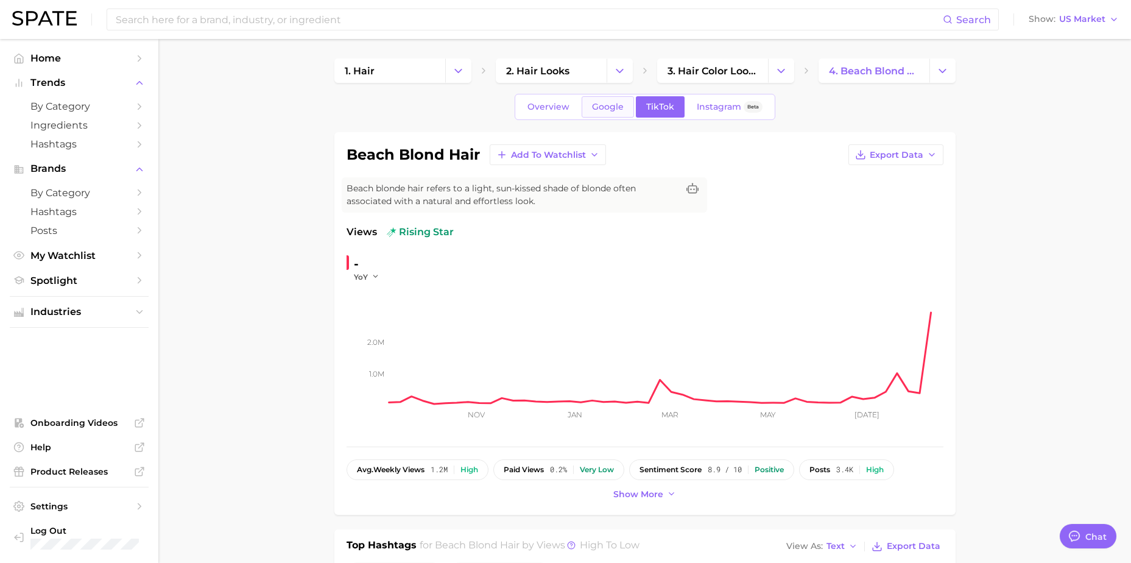
click at [617, 108] on span "Google" at bounding box center [608, 107] width 32 height 10
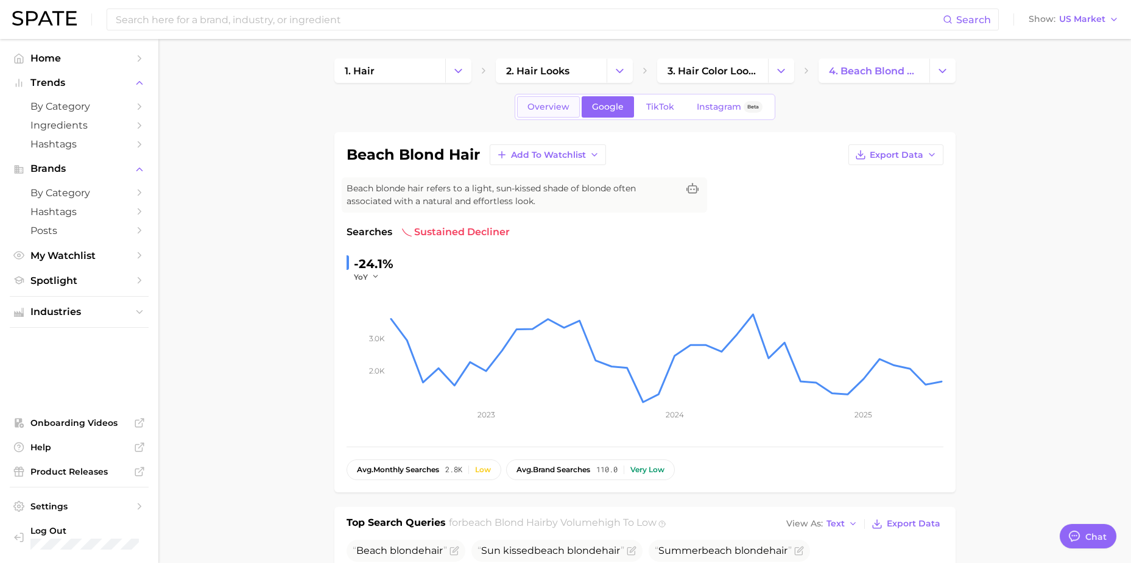
click at [574, 108] on link "Overview" at bounding box center [548, 106] width 63 height 21
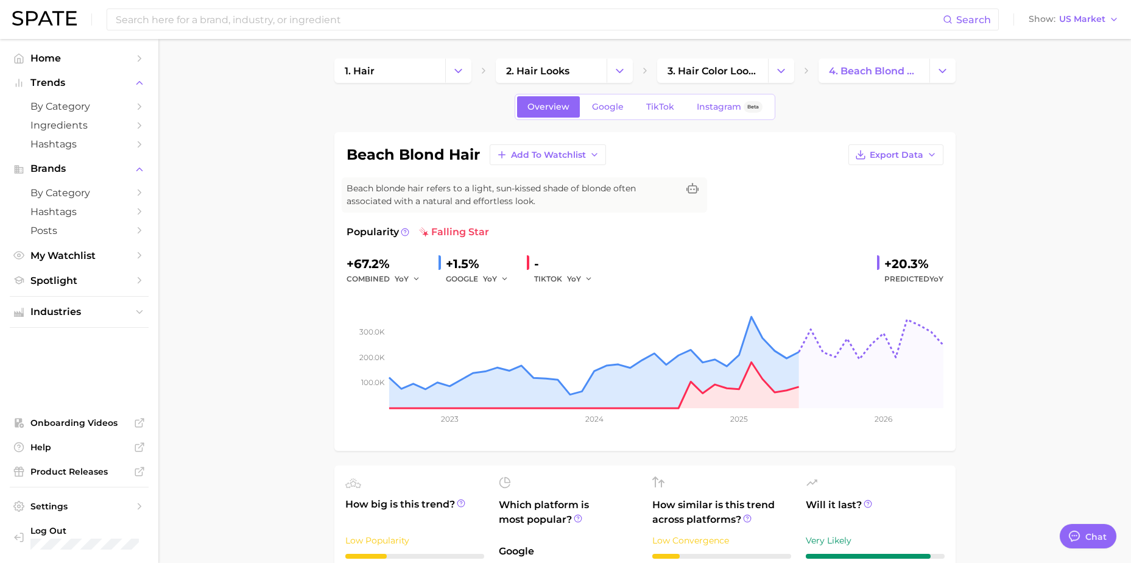
drag, startPoint x: 1011, startPoint y: 188, endPoint x: 1061, endPoint y: 105, distance: 96.7
click at [663, 105] on span "TikTok" at bounding box center [660, 107] width 28 height 10
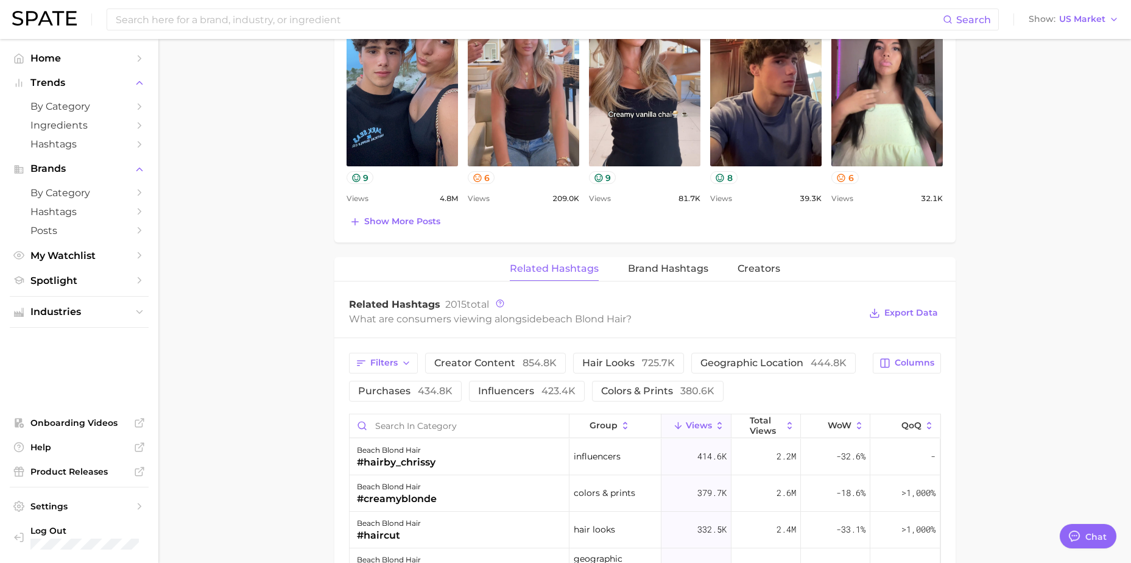
scroll to position [548, 0]
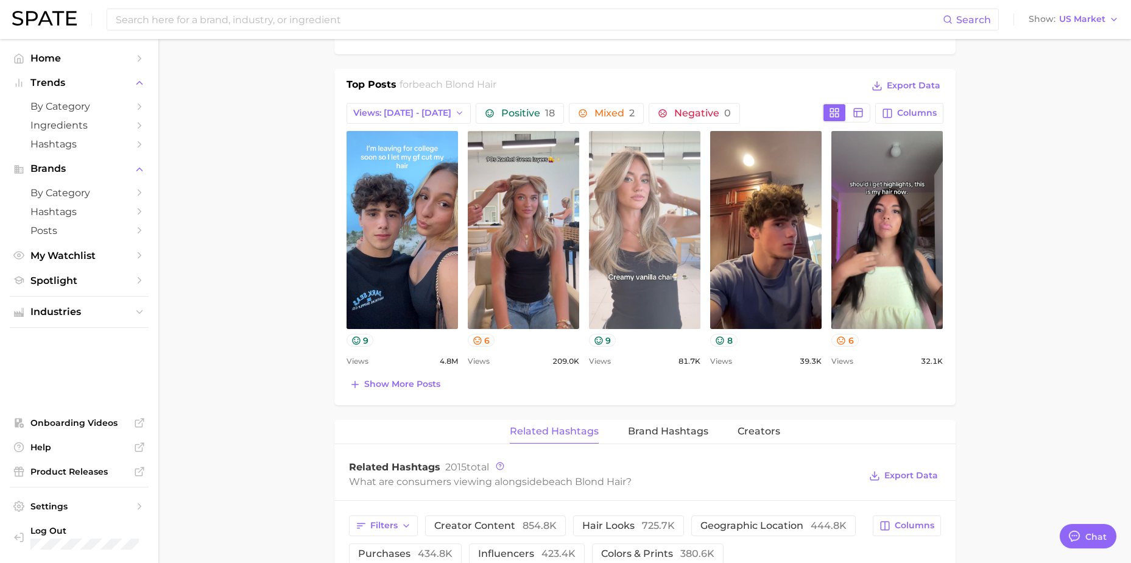
click at [656, 234] on link "view post on TikTok" at bounding box center [644, 230] width 111 height 198
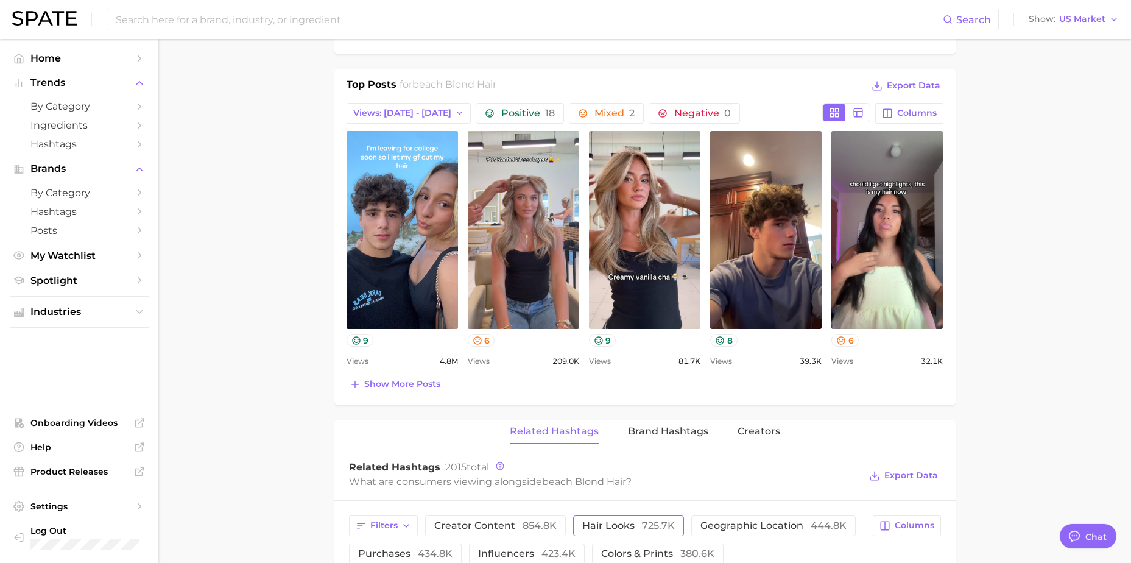
type textarea "x"
click at [662, 391] on span "Brand Hashtags" at bounding box center [668, 431] width 80 height 11
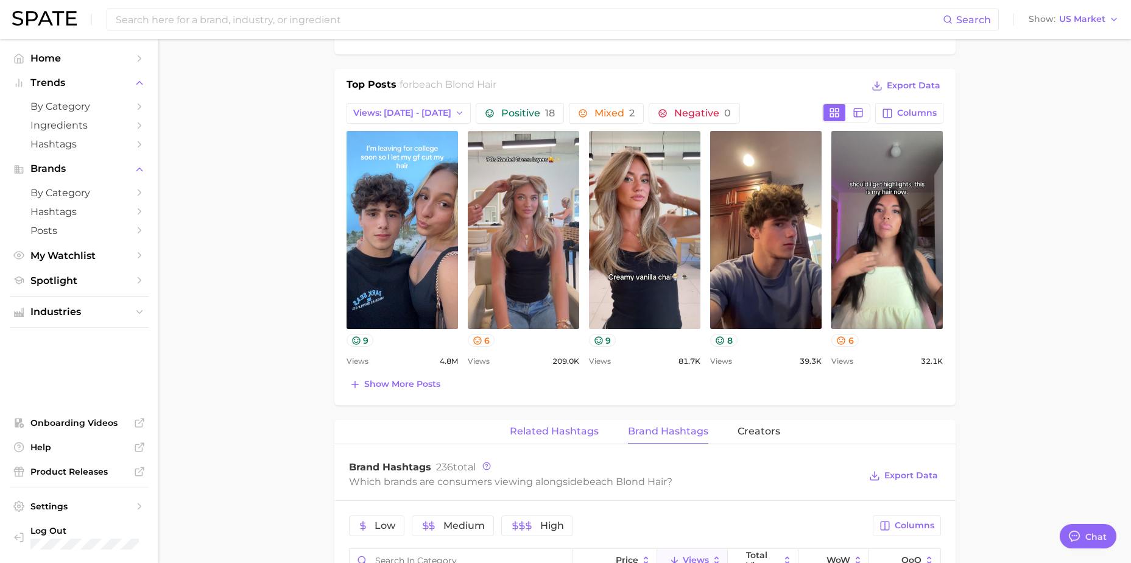
click at [547, 391] on span "Related Hashtags" at bounding box center [554, 431] width 89 height 11
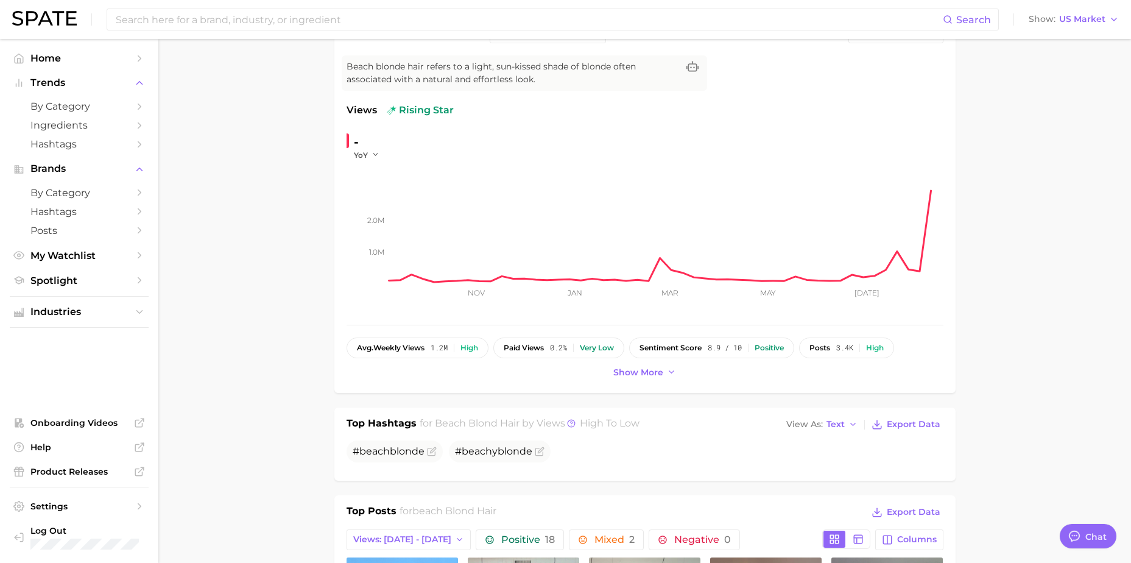
scroll to position [0, 0]
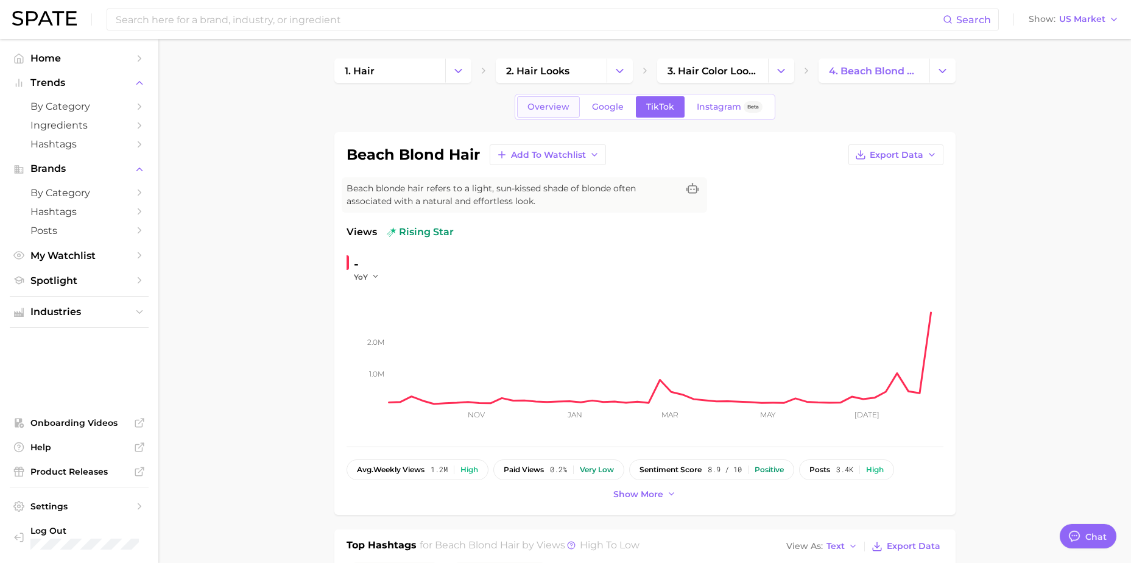
click at [548, 106] on span "Overview" at bounding box center [548, 107] width 42 height 10
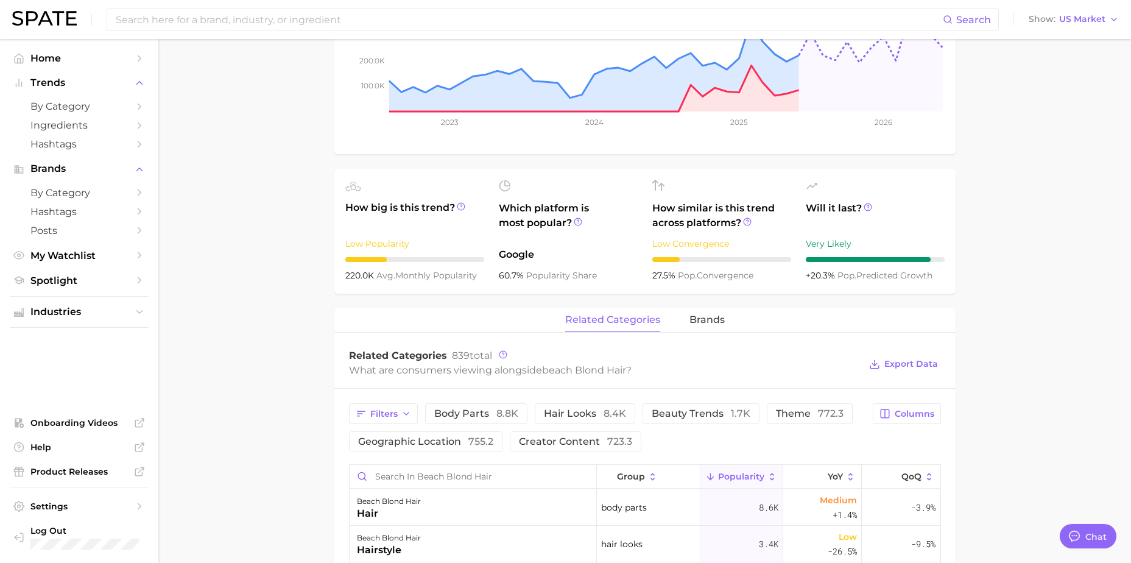
scroll to position [304, 0]
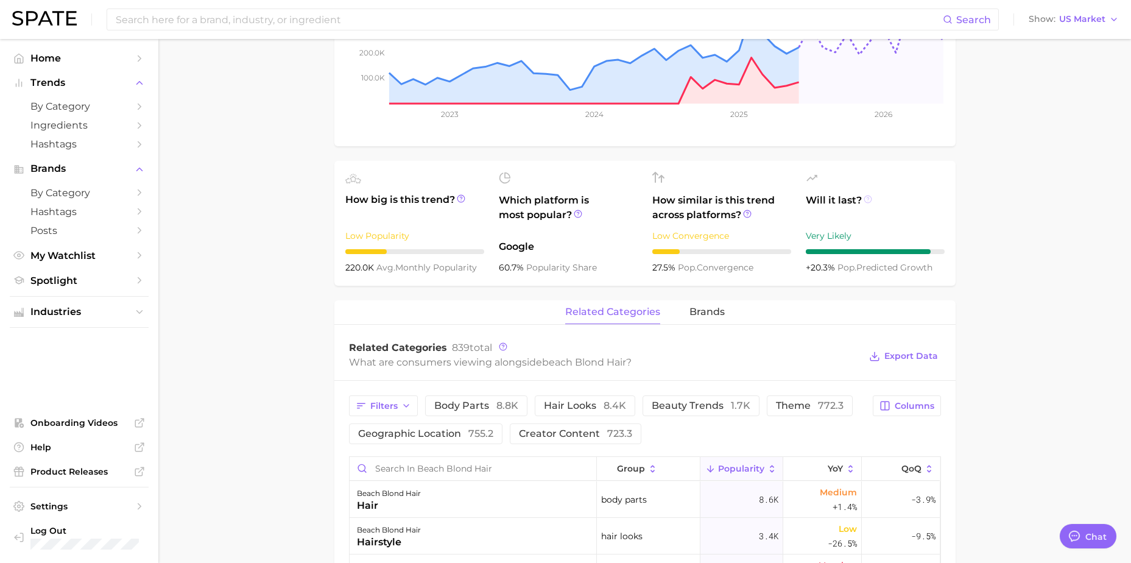
click at [749, 200] on icon at bounding box center [867, 199] width 9 height 9
click at [749, 180] on main "1. hair 2. hair looks 3. hair color looks 4. beach blond hair Overview Google T…" at bounding box center [644, 415] width 972 height 1360
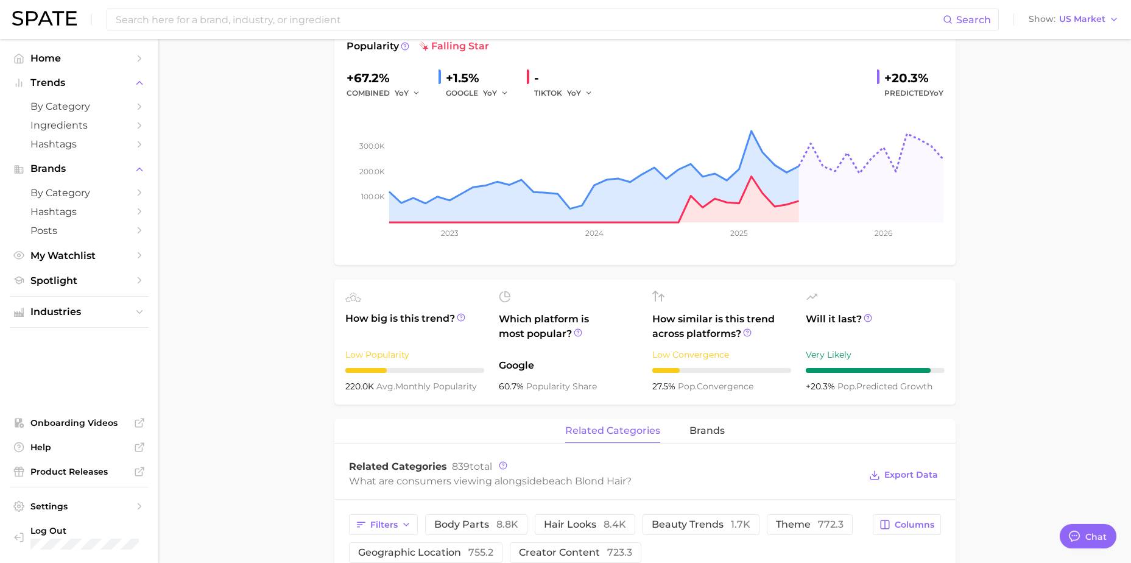
scroll to position [183, 0]
